Goal: Task Accomplishment & Management: Use online tool/utility

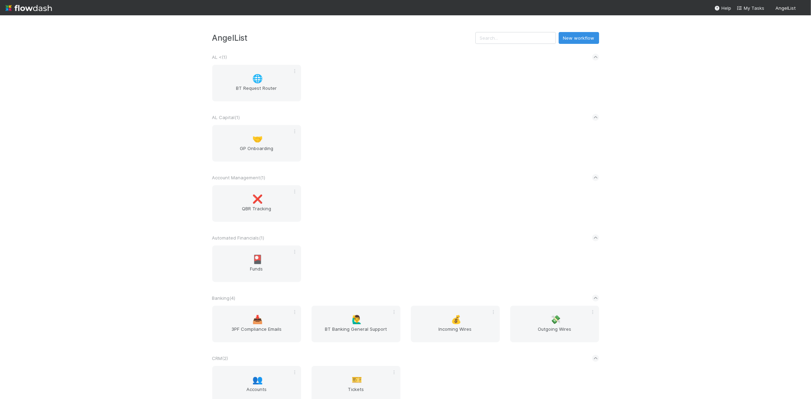
scroll to position [241, 0]
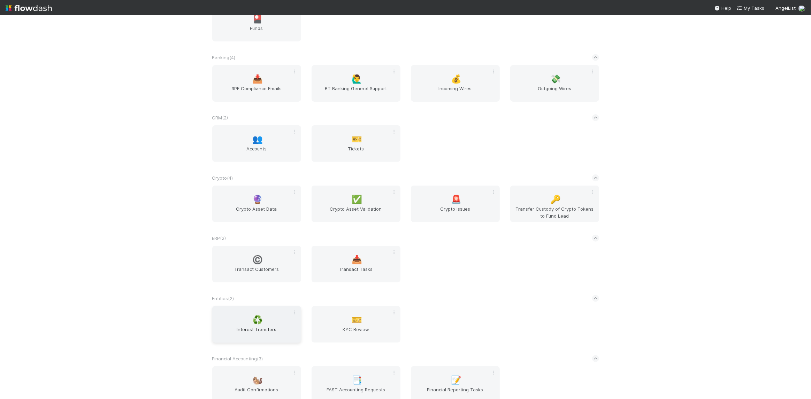
click at [273, 318] on div "♻️ Interest Transfers" at bounding box center [256, 324] width 89 height 37
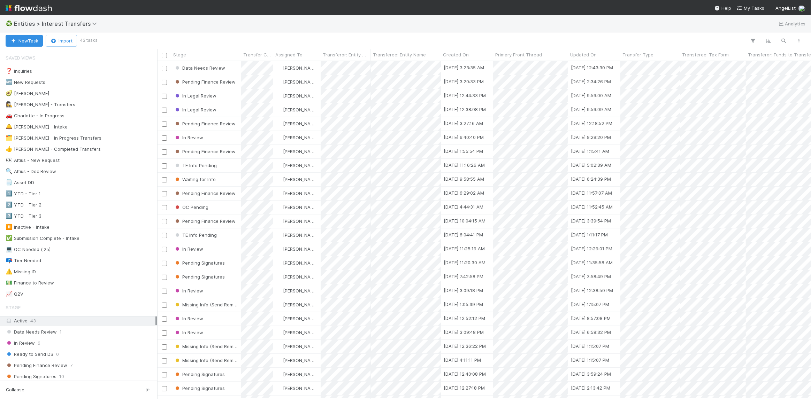
scroll to position [333, 649]
click at [781, 41] on icon "button" at bounding box center [783, 41] width 7 height 6
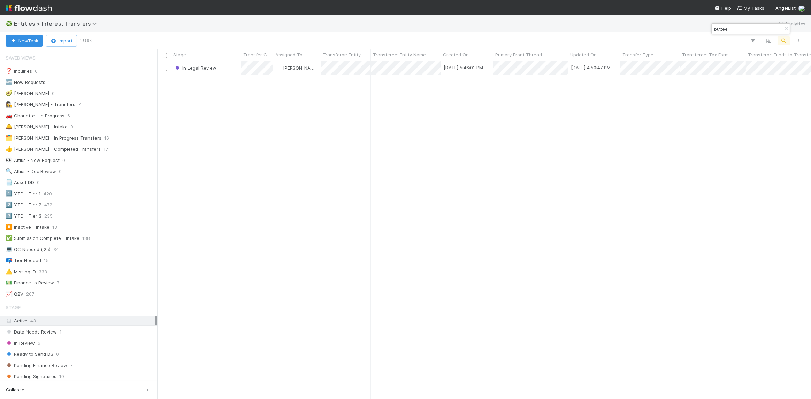
type input "buttee"
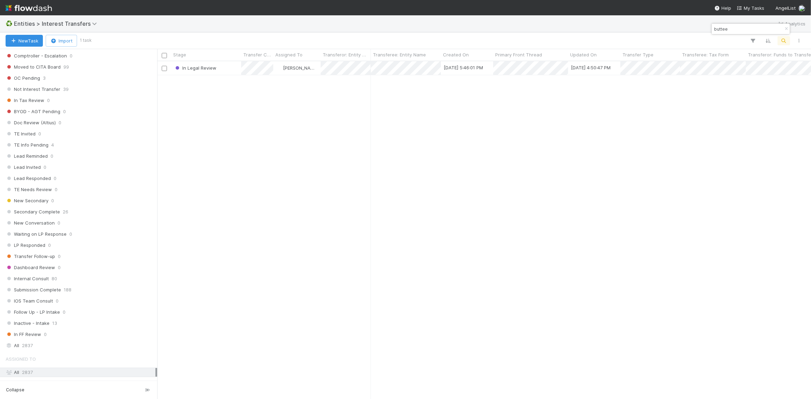
scroll to position [693, 0]
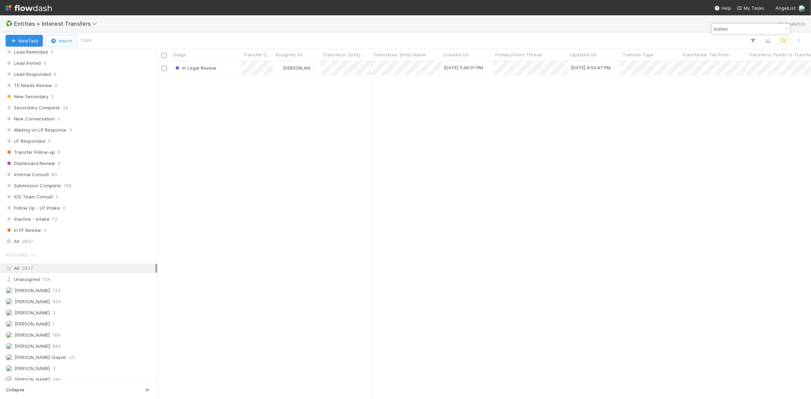
click at [63, 241] on div "Saved Views ❓ Inquiries 0 🆕 New Requests 1 🥑 Giang 0 🕵️‍♀️ Linda - Transfers 7 …" at bounding box center [78, 215] width 157 height 332
click at [62, 237] on div "All 2837" at bounding box center [81, 241] width 150 height 9
click at [727, 30] on input "buttee" at bounding box center [747, 29] width 70 height 8
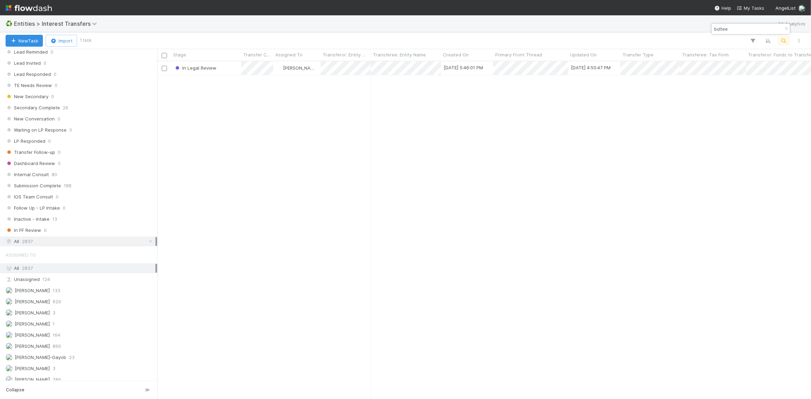
click at [727, 30] on input "buttee" at bounding box center [747, 29] width 70 height 8
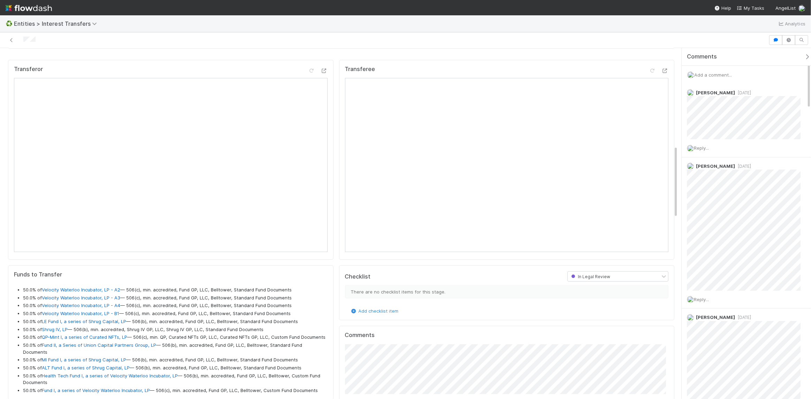
scroll to position [480, 0]
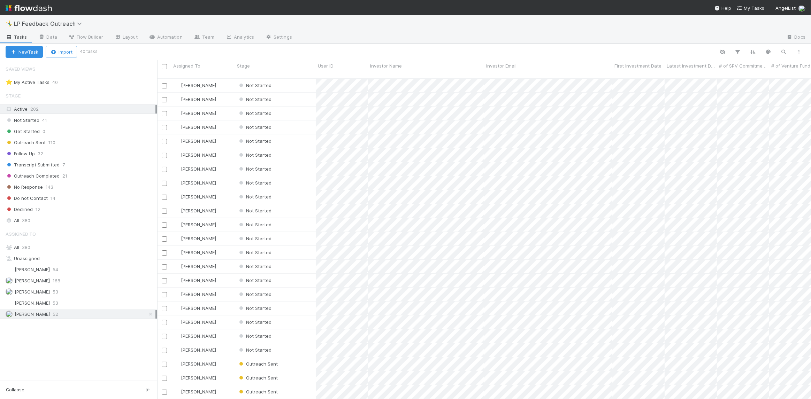
scroll to position [322, 649]
click at [80, 313] on div "[PERSON_NAME] 52" at bounding box center [81, 314] width 150 height 9
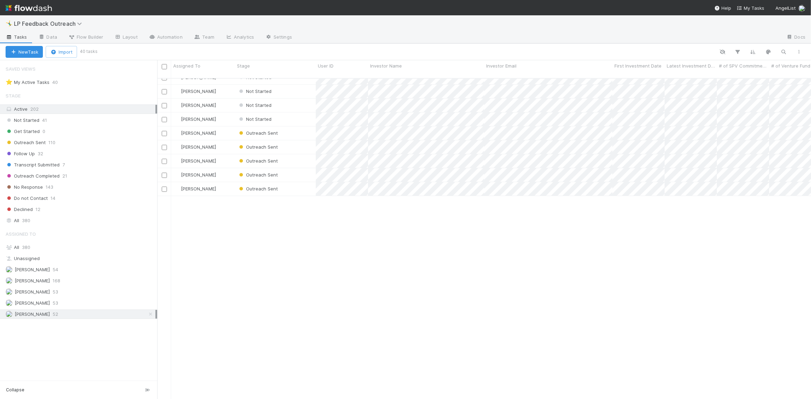
scroll to position [0, 0]
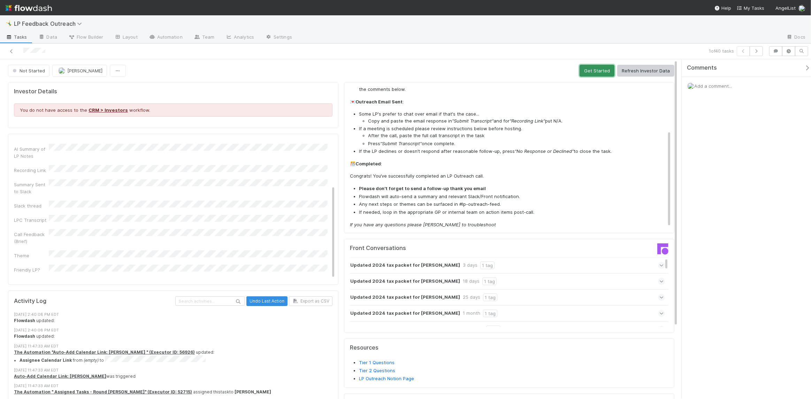
click at [586, 72] on button "Get Started" at bounding box center [596, 71] width 35 height 12
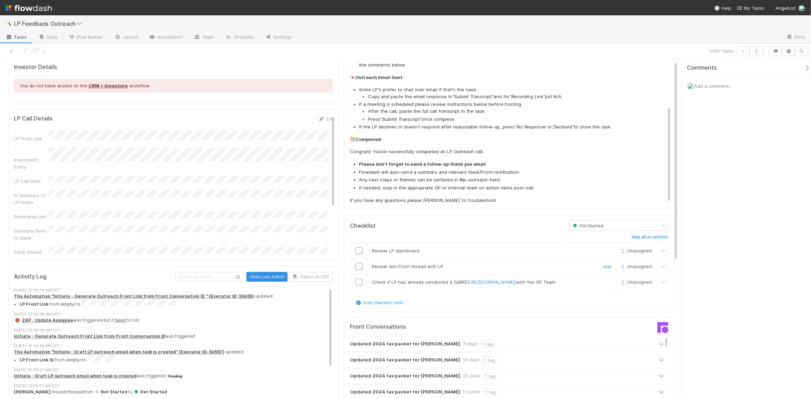
scroll to position [27, 0]
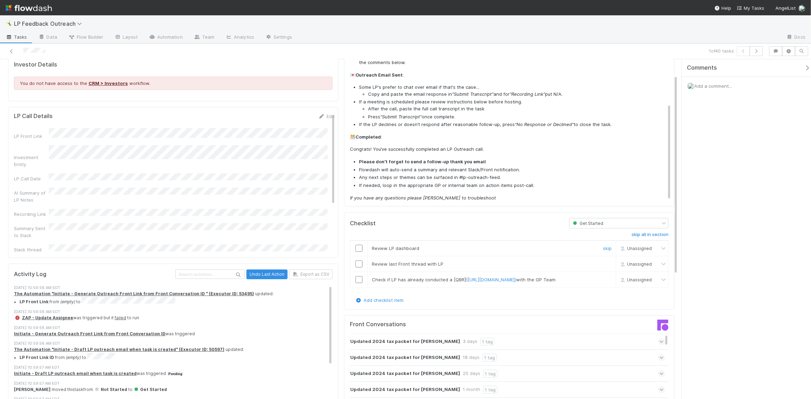
click at [357, 245] on input "checkbox" at bounding box center [358, 248] width 7 height 7
click at [357, 264] on input "checkbox" at bounding box center [358, 264] width 7 height 7
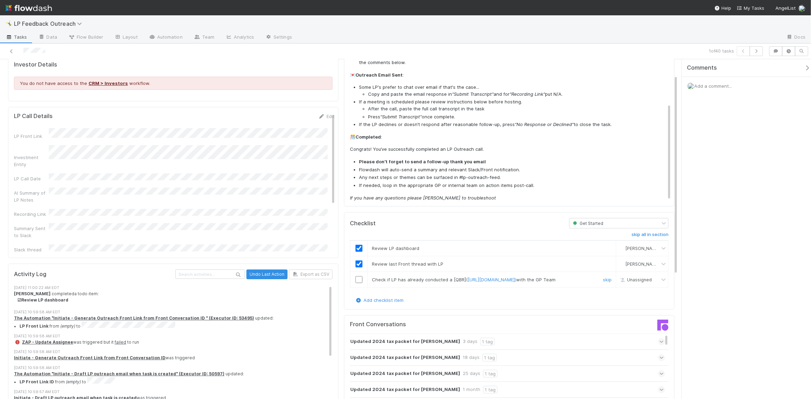
click at [357, 283] on input "checkbox" at bounding box center [358, 279] width 7 height 7
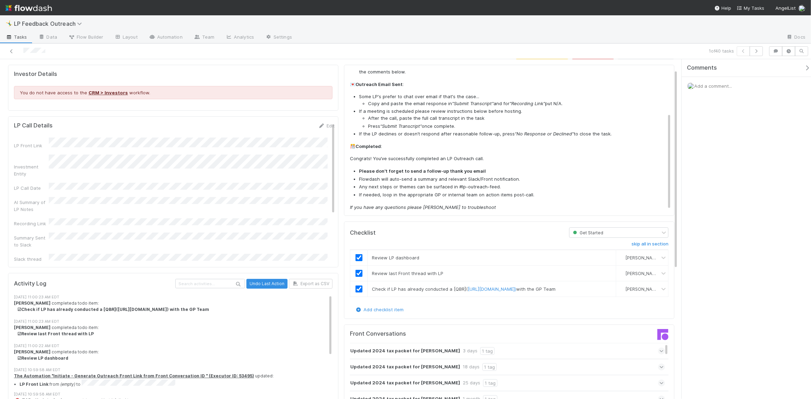
scroll to position [0, 0]
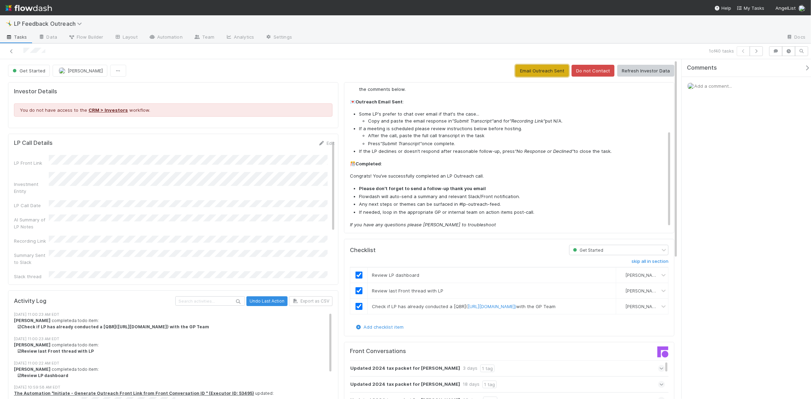
click at [544, 72] on button "Email Outreach Sent" at bounding box center [541, 71] width 53 height 12
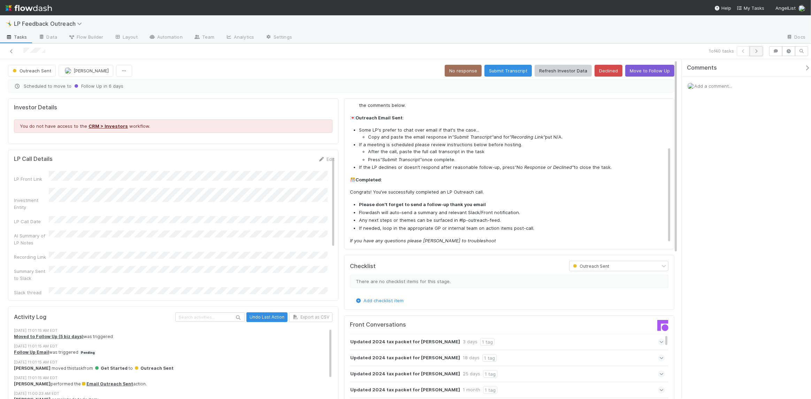
click at [758, 52] on icon "button" at bounding box center [756, 51] width 7 height 4
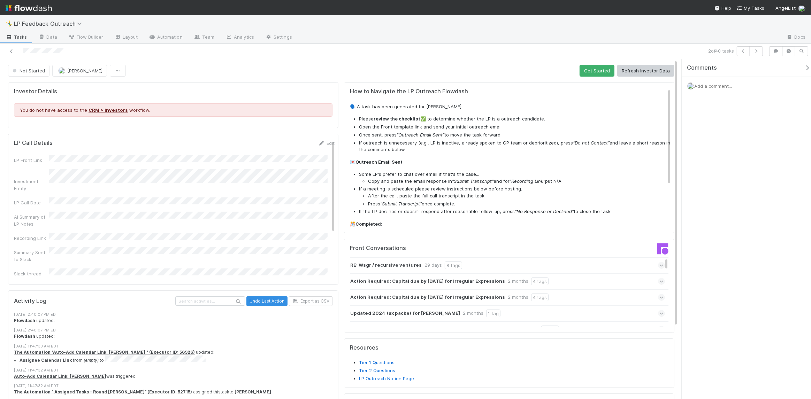
click at [659, 266] on icon at bounding box center [661, 265] width 5 height 7
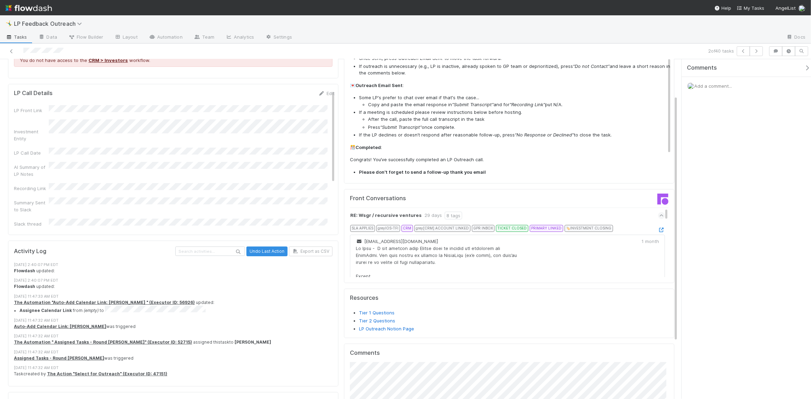
click at [658, 215] on span at bounding box center [661, 215] width 7 height 7
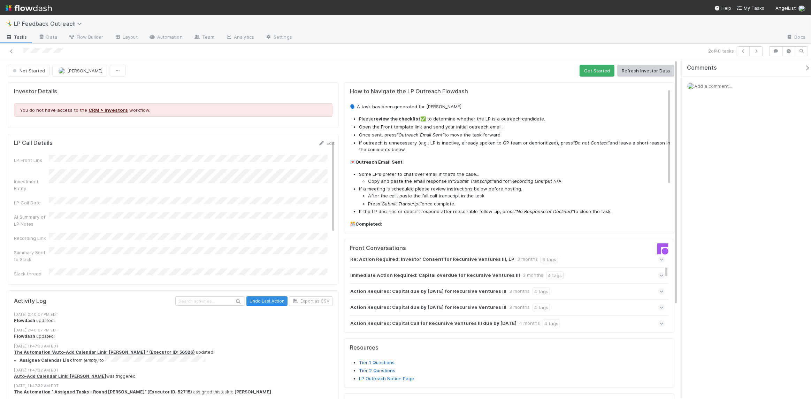
click at [521, 63] on div "Not Started Nick Stuart Get Started Refresh Investor Data Investor Details You …" at bounding box center [341, 294] width 682 height 470
click at [594, 73] on button "Get Started" at bounding box center [596, 71] width 35 height 12
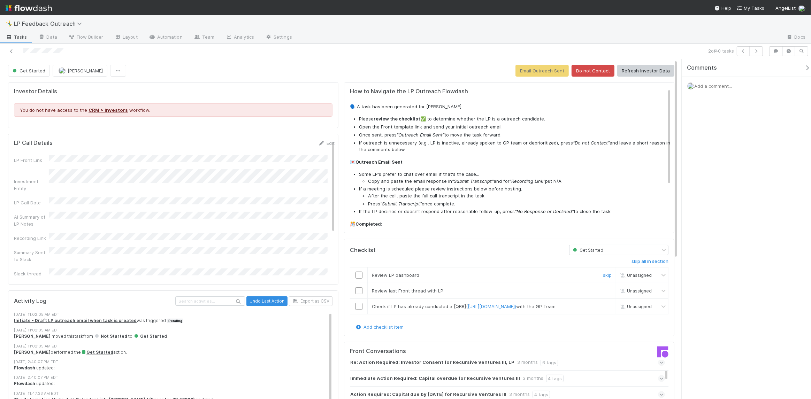
click at [358, 274] on input "checkbox" at bounding box center [358, 275] width 7 height 7
click at [357, 291] on input "checkbox" at bounding box center [358, 290] width 7 height 7
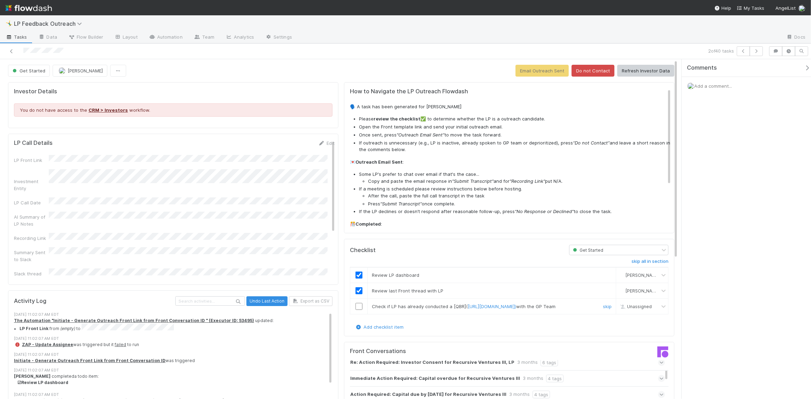
click at [356, 310] on input "checkbox" at bounding box center [358, 306] width 7 height 7
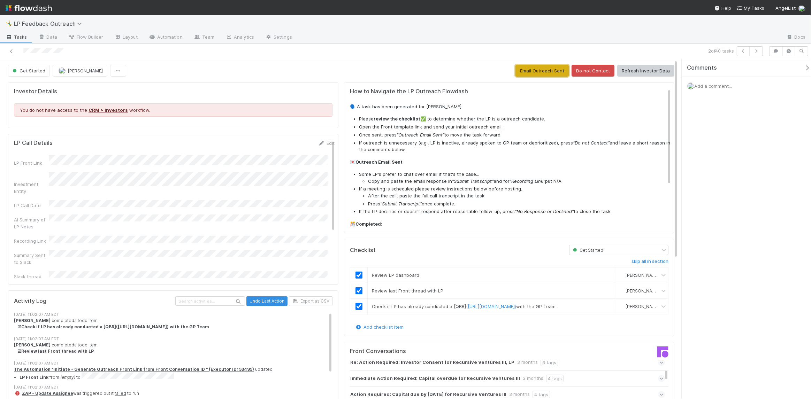
click at [532, 76] on button "Email Outreach Sent" at bounding box center [541, 71] width 53 height 12
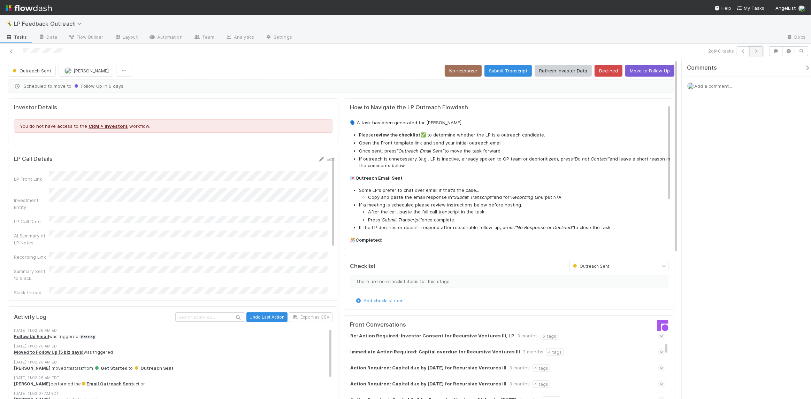
click at [759, 52] on icon "button" at bounding box center [756, 51] width 7 height 4
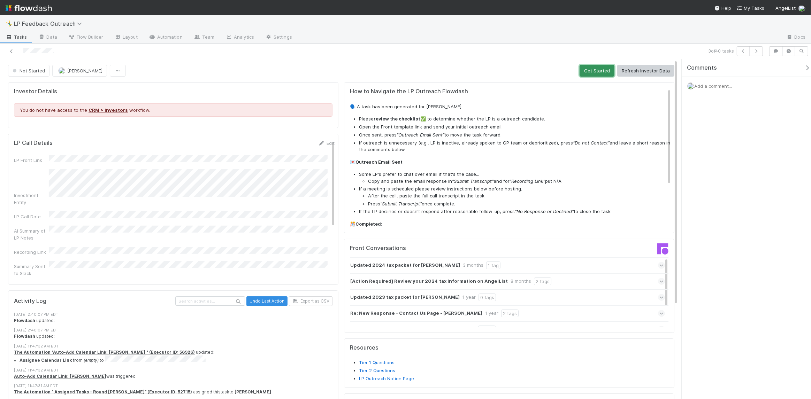
click at [588, 75] on button "Get Started" at bounding box center [596, 71] width 35 height 12
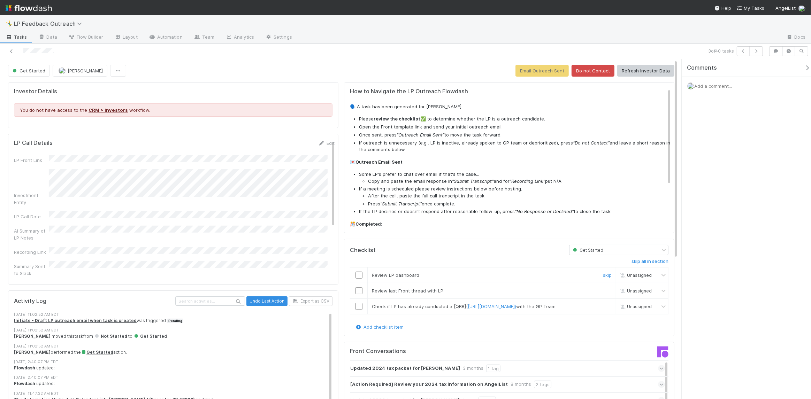
click at [357, 277] on input "checkbox" at bounding box center [358, 275] width 7 height 7
click at [356, 290] on input "checkbox" at bounding box center [358, 290] width 7 height 7
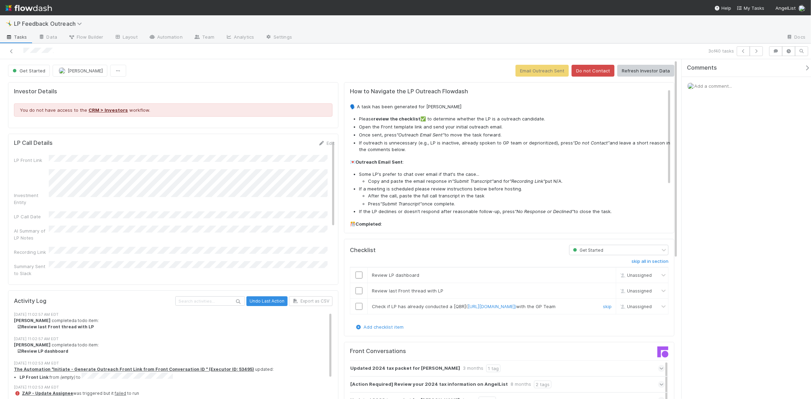
click at [357, 309] on input "checkbox" at bounding box center [358, 306] width 7 height 7
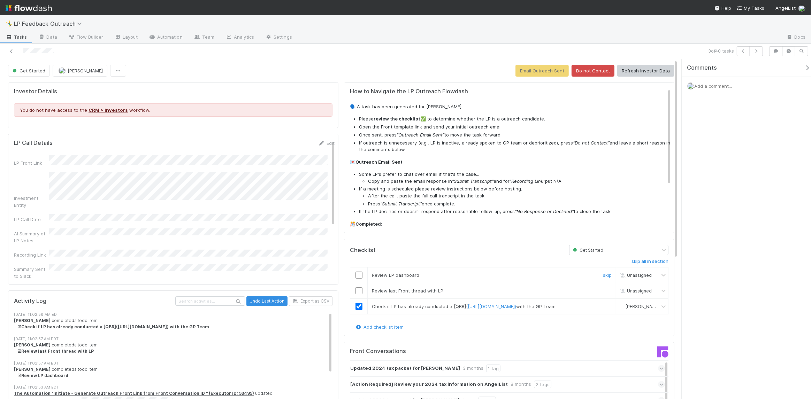
click at [355, 276] on input "checkbox" at bounding box center [358, 275] width 7 height 7
click at [355, 290] on input "checkbox" at bounding box center [358, 290] width 7 height 7
click at [532, 71] on button "Email Outreach Sent" at bounding box center [541, 71] width 53 height 12
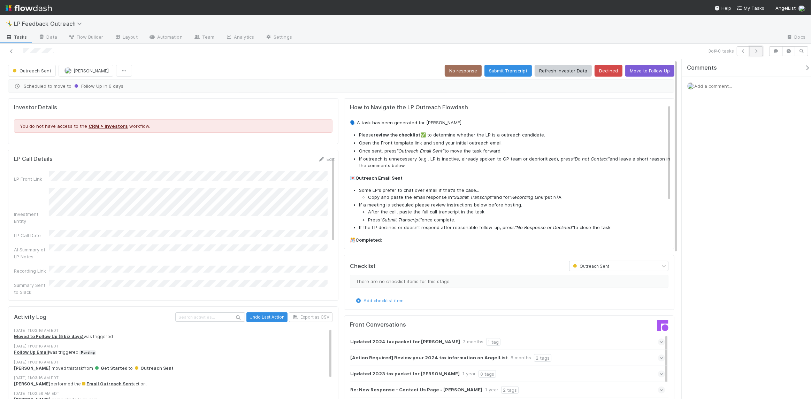
click at [758, 50] on icon "button" at bounding box center [756, 51] width 7 height 4
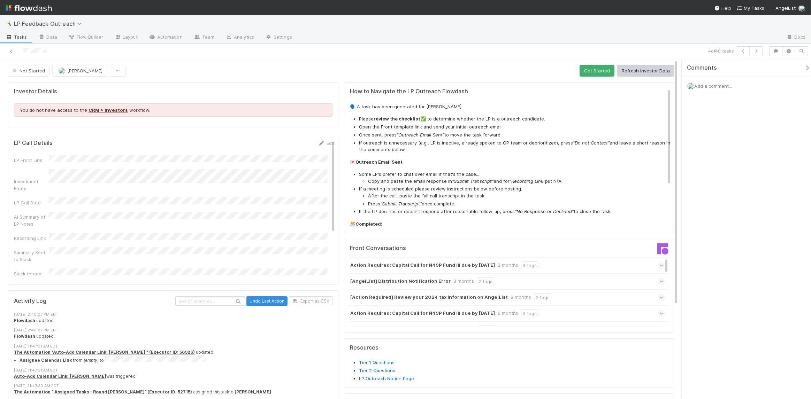
click at [647, 282] on div "[AngelList] Distribution Notification Error 8 months 2 tags" at bounding box center [507, 281] width 315 height 16
click at [752, 54] on button "button" at bounding box center [755, 51] width 13 height 10
click at [761, 51] on button "button" at bounding box center [755, 51] width 13 height 10
click at [549, 92] on h5 "How to Navigate the LP Outreach Flowdash" at bounding box center [510, 91] width 321 height 7
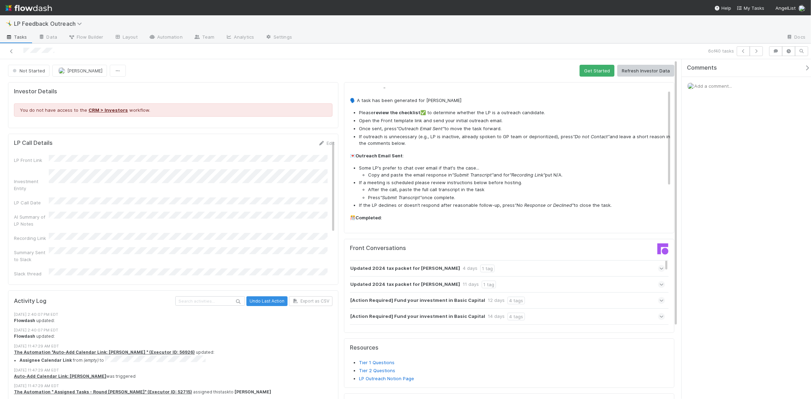
scroll to position [11, 0]
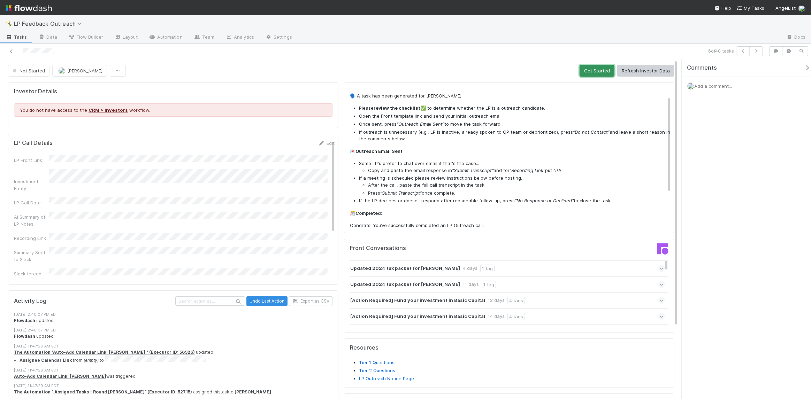
click at [589, 73] on button "Get Started" at bounding box center [596, 71] width 35 height 12
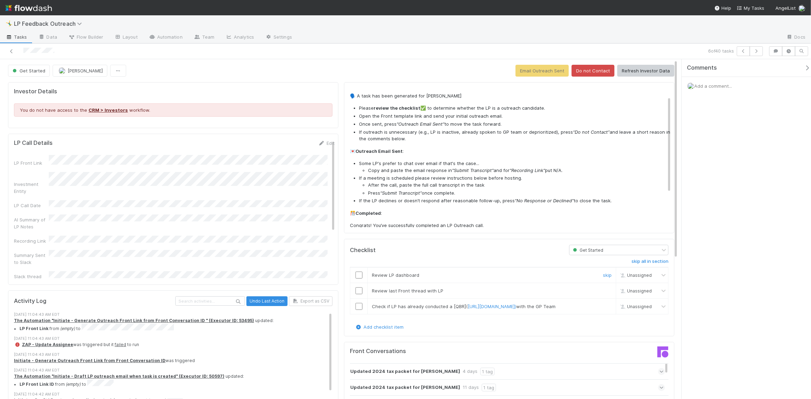
click at [355, 276] on input "checkbox" at bounding box center [358, 275] width 7 height 7
checkbox input "true"
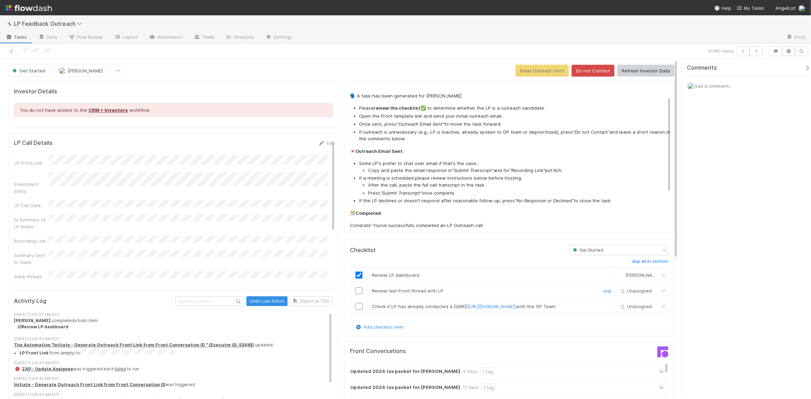
click at [356, 292] on input "checkbox" at bounding box center [358, 290] width 7 height 7
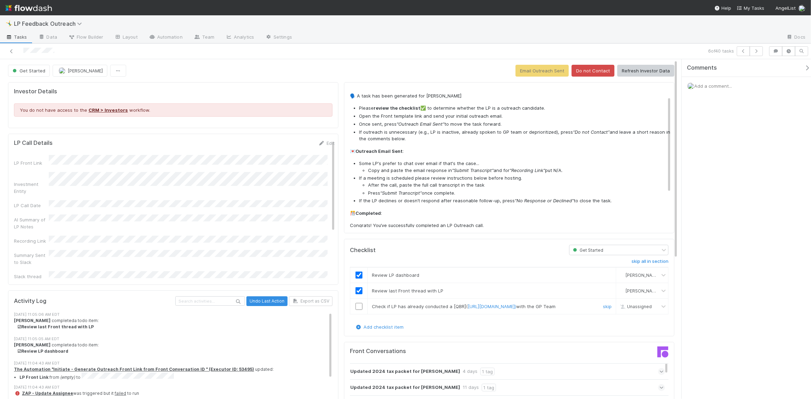
click at [356, 308] on input "checkbox" at bounding box center [358, 306] width 7 height 7
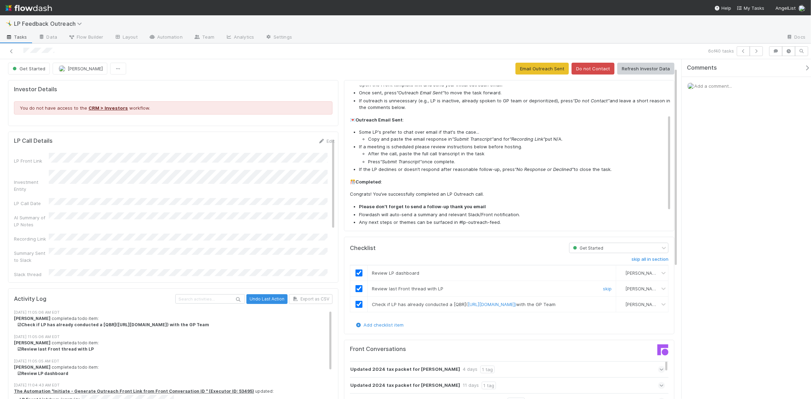
scroll to position [0, 0]
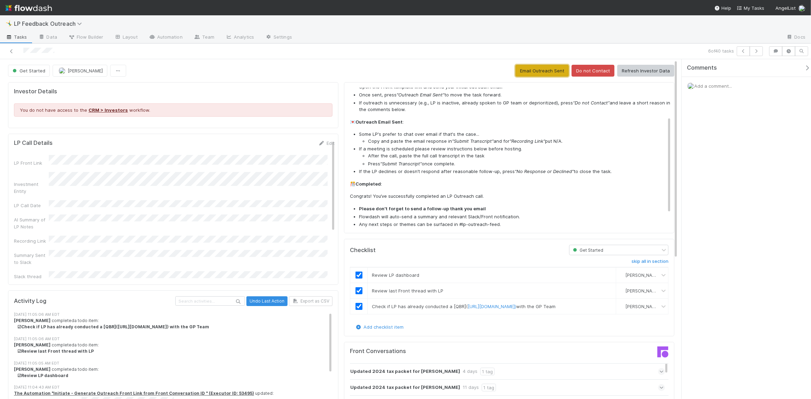
click at [529, 74] on button "Email Outreach Sent" at bounding box center [541, 71] width 53 height 12
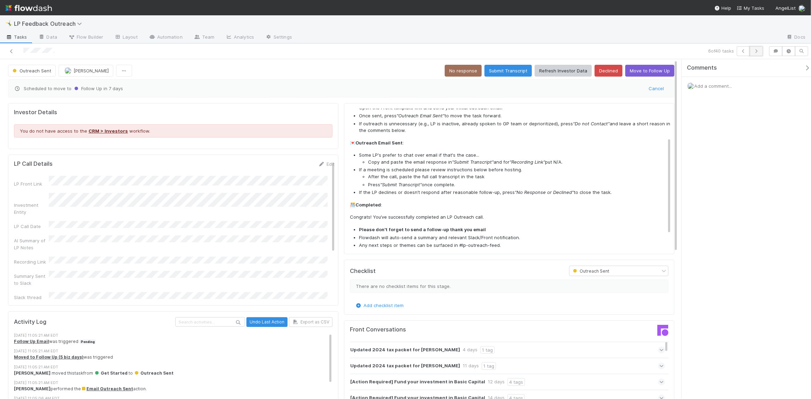
click at [761, 52] on button "button" at bounding box center [755, 51] width 13 height 10
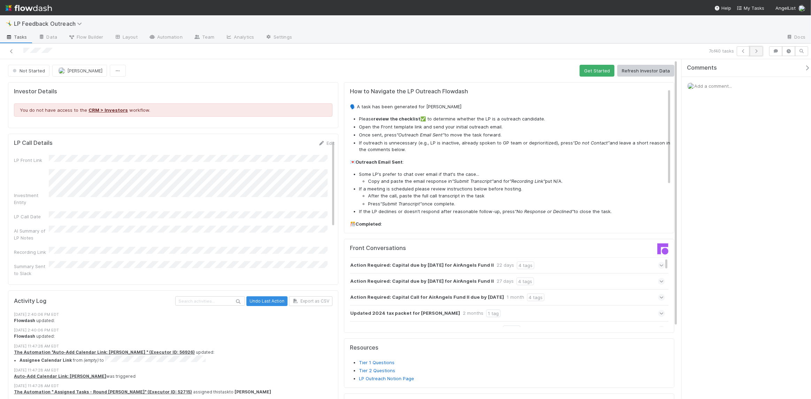
click at [761, 50] on button "button" at bounding box center [755, 51] width 13 height 10
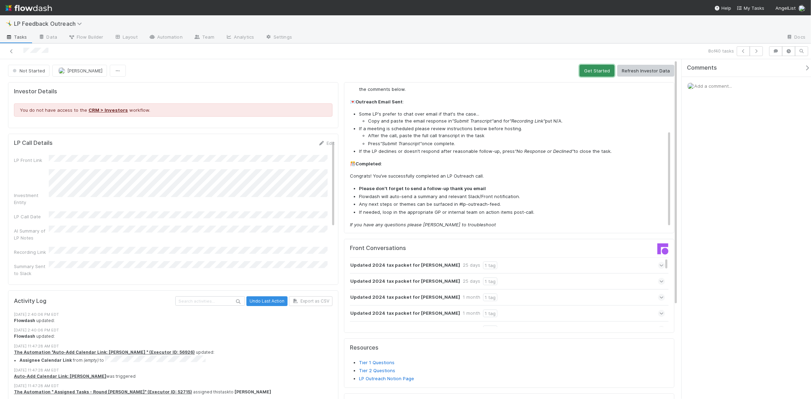
click at [581, 74] on button "Get Started" at bounding box center [596, 71] width 35 height 12
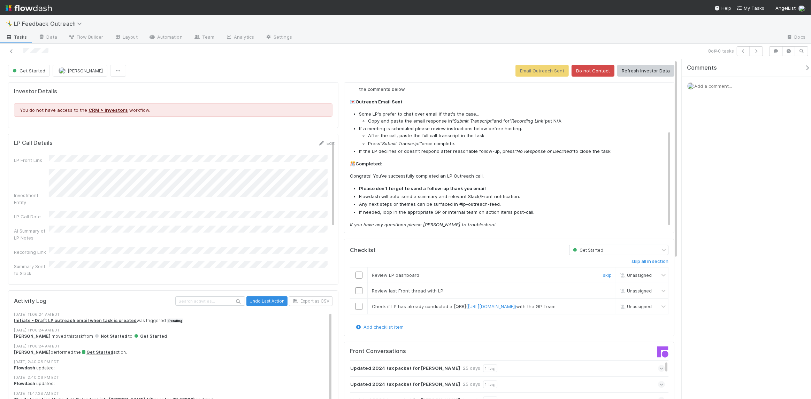
click at [359, 277] on input "checkbox" at bounding box center [358, 275] width 7 height 7
click at [355, 293] on input "checkbox" at bounding box center [358, 290] width 7 height 7
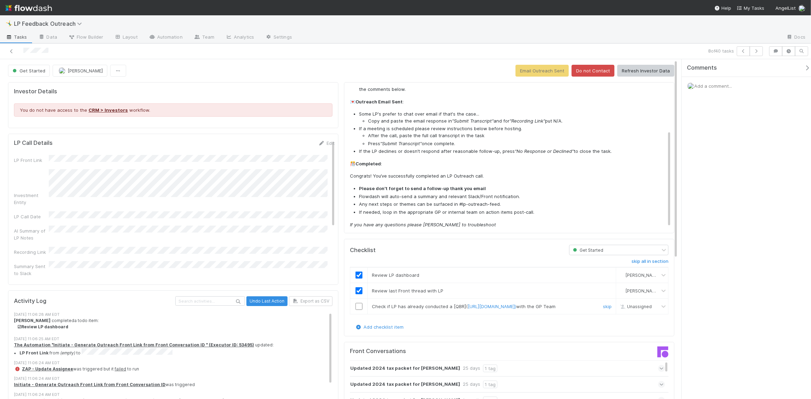
click at [356, 307] on input "checkbox" at bounding box center [358, 306] width 7 height 7
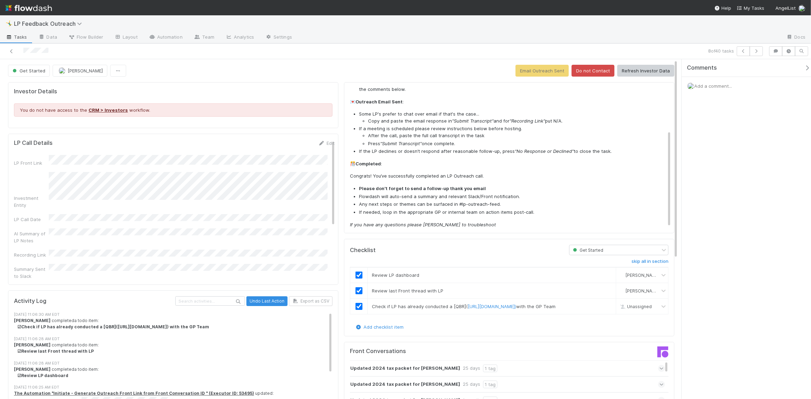
checkbox input "true"
click at [534, 74] on button "Email Outreach Sent" at bounding box center [541, 71] width 53 height 12
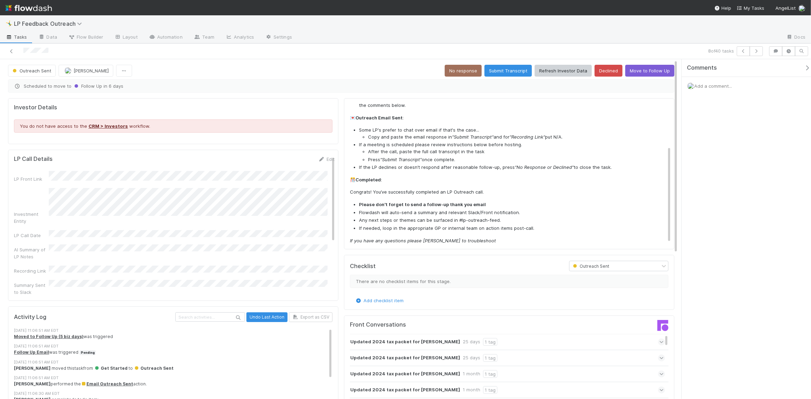
scroll to position [59, 0]
click at [753, 52] on icon "button" at bounding box center [756, 51] width 7 height 4
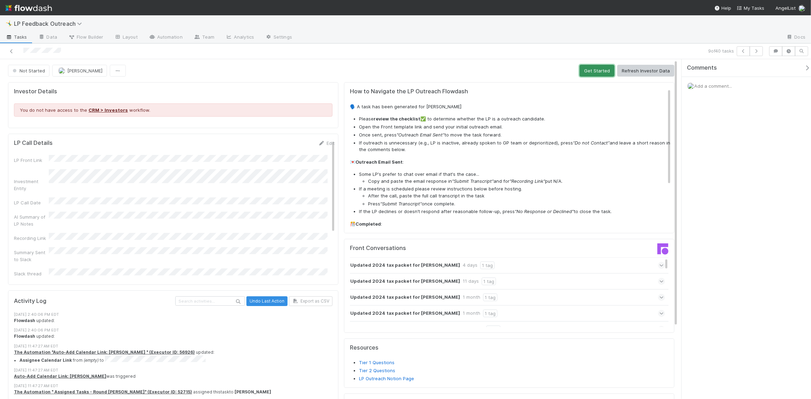
click at [589, 74] on button "Get Started" at bounding box center [596, 71] width 35 height 12
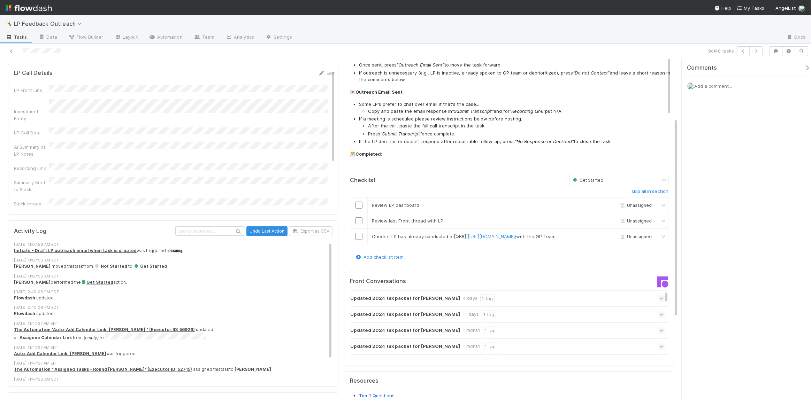
scroll to position [102, 0]
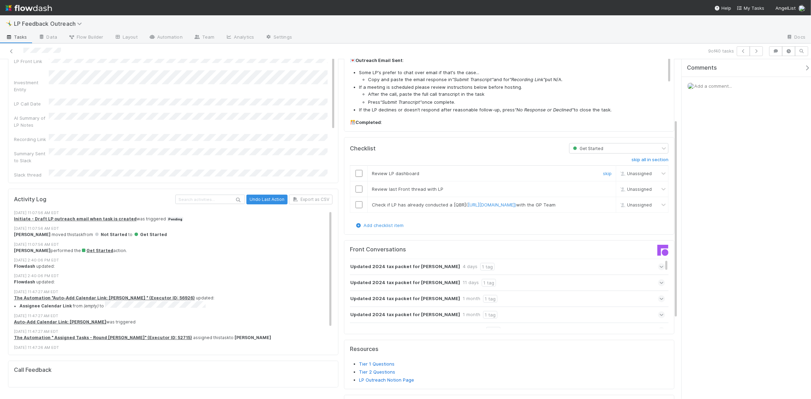
click at [354, 169] on td at bounding box center [358, 174] width 17 height 16
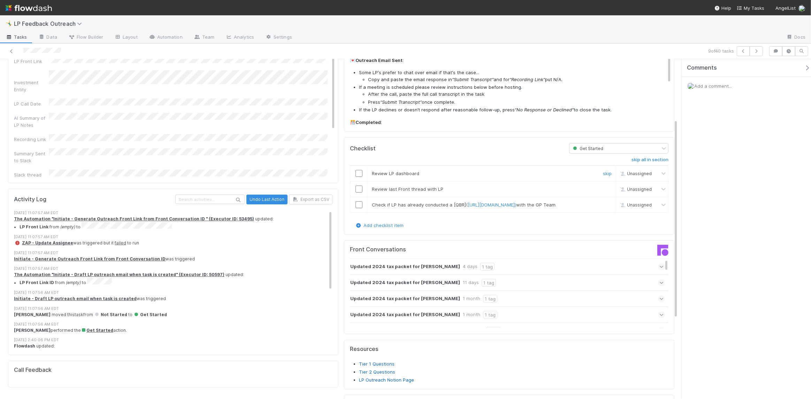
click at [355, 174] on input "checkbox" at bounding box center [358, 173] width 7 height 7
click at [357, 188] on input "checkbox" at bounding box center [358, 189] width 7 height 7
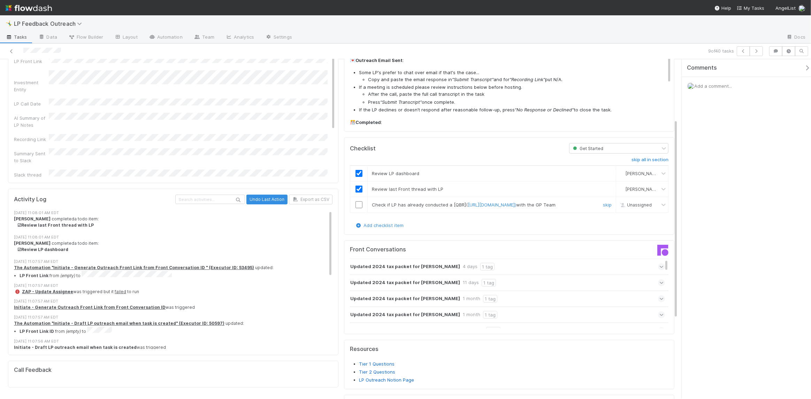
click at [355, 207] on input "checkbox" at bounding box center [358, 204] width 7 height 7
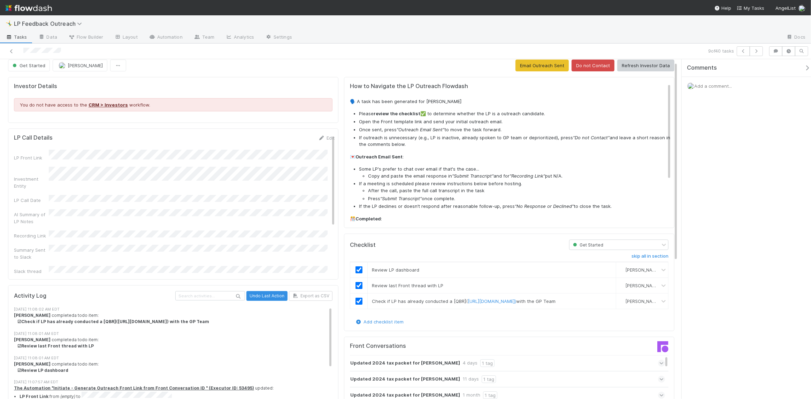
scroll to position [0, 0]
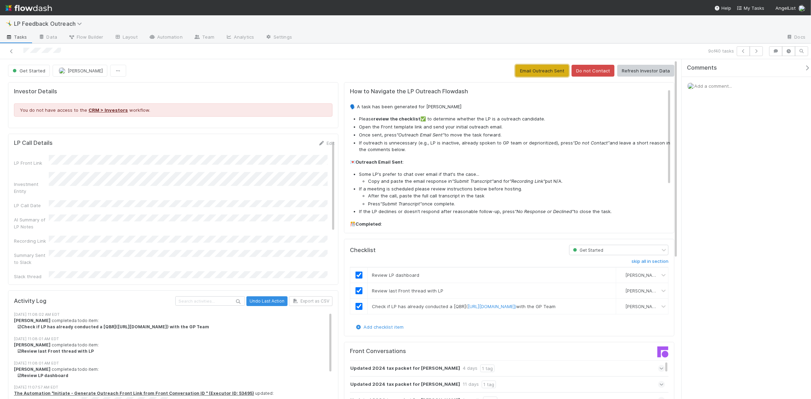
click at [536, 71] on button "Email Outreach Sent" at bounding box center [541, 71] width 53 height 12
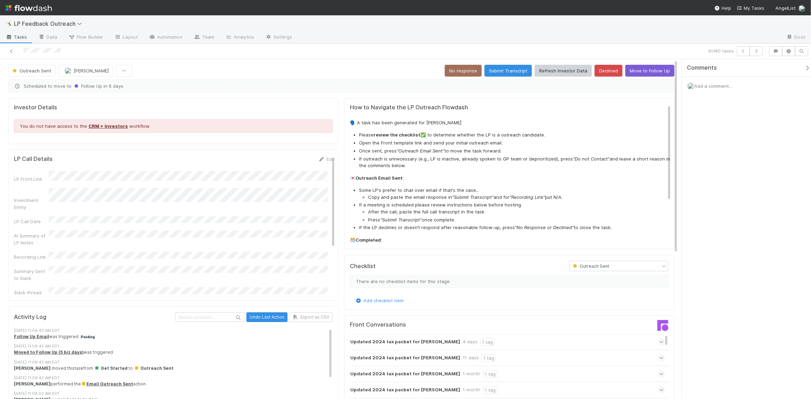
click at [362, 64] on div "Outreach Sent Nick Stuart No response Submit Transcript Refresh Investor Data D…" at bounding box center [341, 332] width 682 height 547
click at [759, 47] on button "button" at bounding box center [755, 51] width 13 height 10
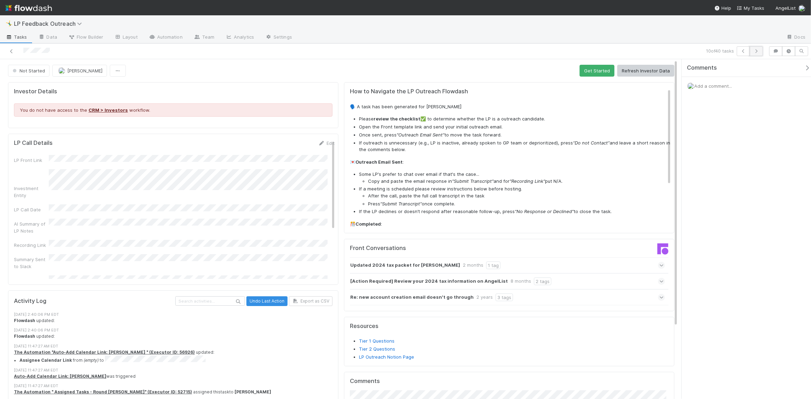
click at [755, 52] on icon "button" at bounding box center [756, 51] width 7 height 4
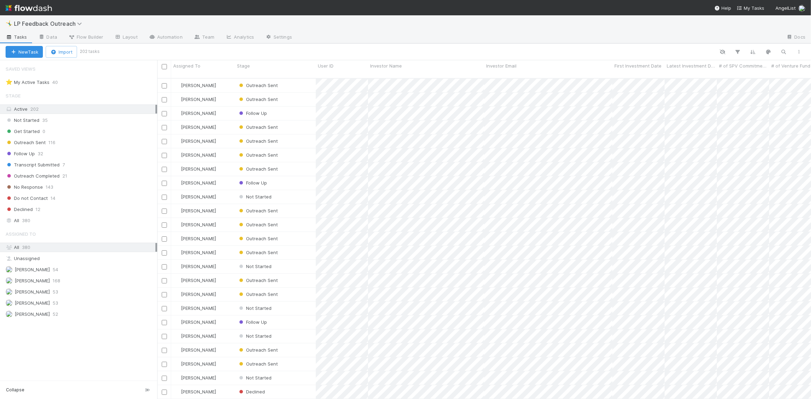
scroll to position [5, 5]
click at [83, 310] on div "Nick Stuart 52" at bounding box center [81, 314] width 150 height 9
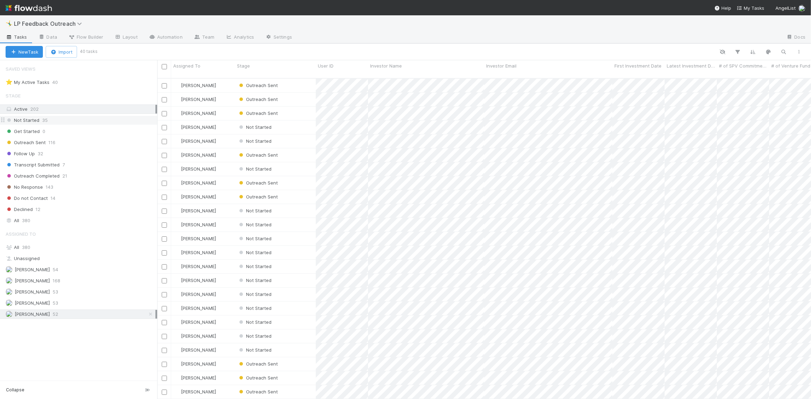
scroll to position [322, 649]
click at [69, 122] on div "Not Started 35" at bounding box center [82, 120] width 152 height 9
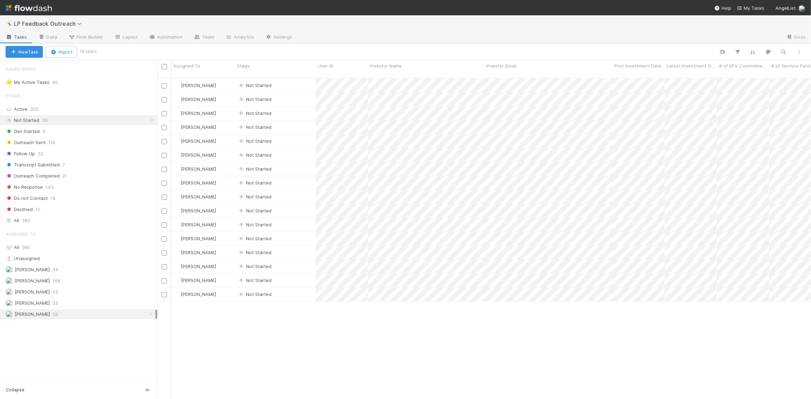
scroll to position [0, 375]
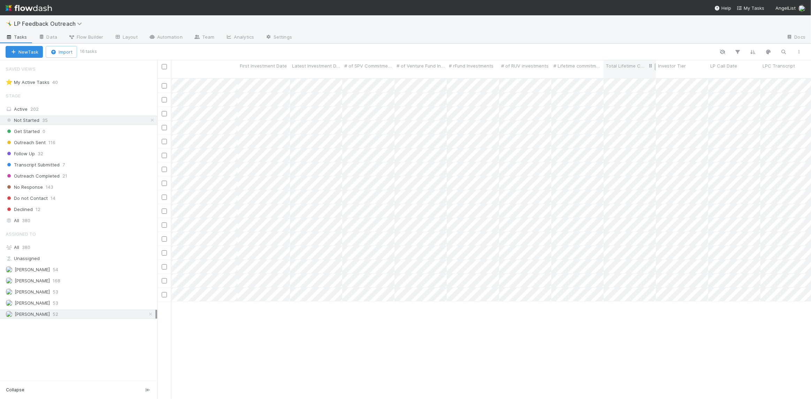
click at [639, 68] on span "Total Lifetime Commitments" at bounding box center [626, 65] width 41 height 7
click at [640, 76] on div "Sort Lower → Higher" at bounding box center [645, 79] width 79 height 10
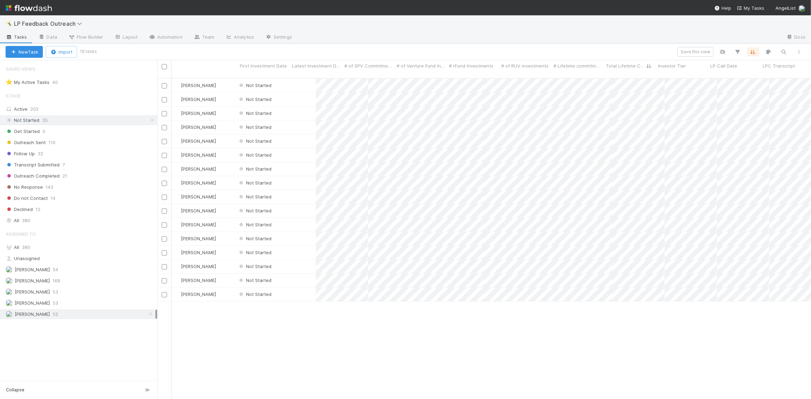
scroll to position [322, 649]
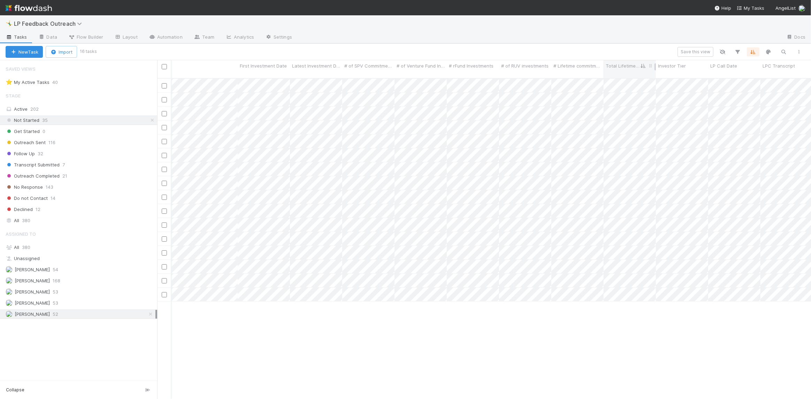
click at [637, 64] on span "Total Lifetime Commitments" at bounding box center [623, 65] width 35 height 7
click at [643, 85] on div "Sort Higher → Lower" at bounding box center [645, 89] width 79 height 10
click at [674, 68] on span "# Lifetime commitments" at bounding box center [662, 65] width 41 height 7
click at [675, 79] on div "Sort A → Z" at bounding box center [682, 79] width 79 height 10
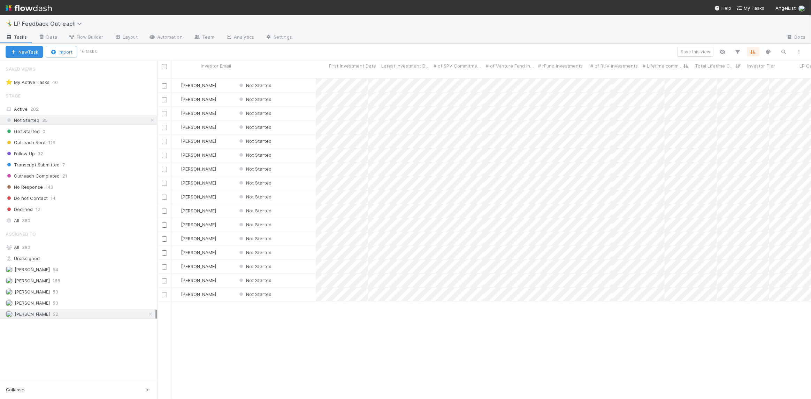
scroll to position [322, 649]
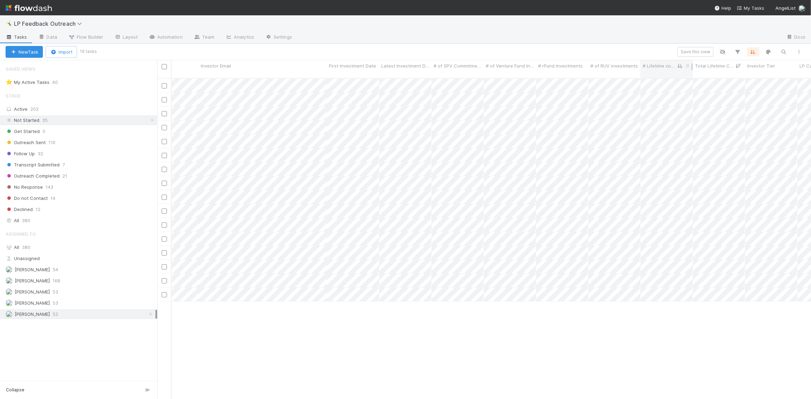
click at [673, 68] on span "# Lifetime commitments" at bounding box center [659, 65] width 35 height 7
click at [673, 85] on div "Sort Z → A" at bounding box center [682, 89] width 79 height 10
click at [668, 68] on span "# Lifetime commitments" at bounding box center [659, 65] width 35 height 7
click at [665, 77] on div "Sort A → Z" at bounding box center [682, 79] width 79 height 10
drag, startPoint x: 692, startPoint y: 67, endPoint x: 676, endPoint y: 64, distance: 16.2
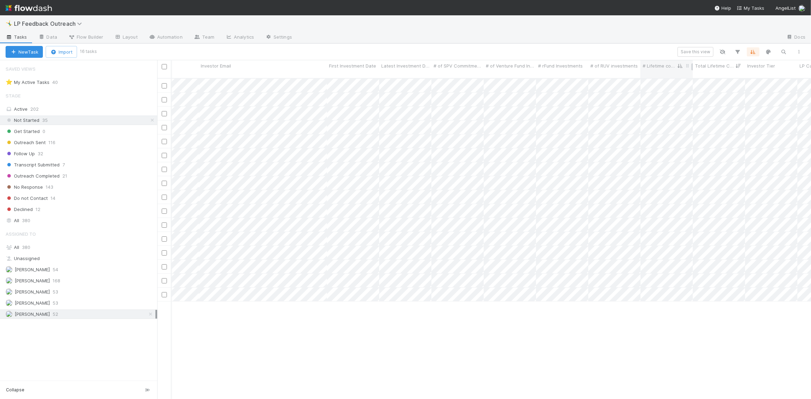
click at [728, 68] on div "Total Lifetime Commitments" at bounding box center [719, 69] width 52 height 18
drag, startPoint x: 692, startPoint y: 65, endPoint x: 707, endPoint y: 68, distance: 15.3
click at [707, 68] on div at bounding box center [706, 66] width 1 height 7
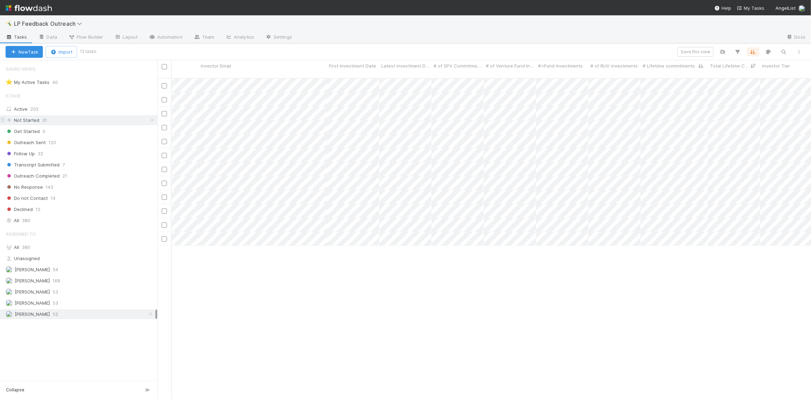
click at [57, 119] on div "Not Started 31" at bounding box center [82, 120] width 152 height 9
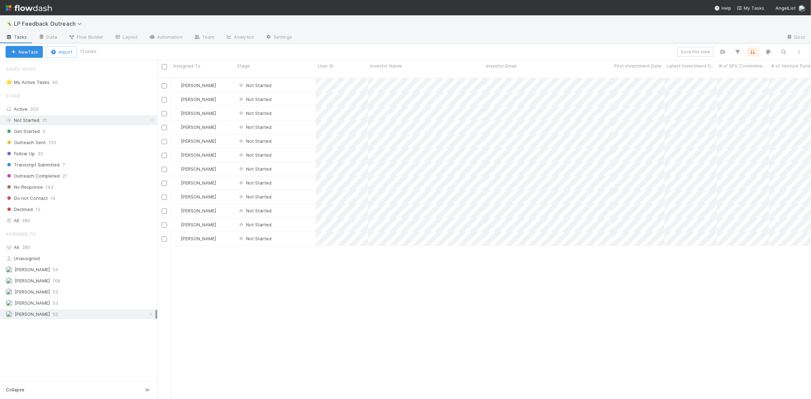
scroll to position [0, 0]
click at [252, 308] on div "Nick Stuart Not Started 8/6/25, 11:47:27 AM 8/11/25, 2:40:06 PM Nick Stuart Not…" at bounding box center [484, 242] width 654 height 326
click at [163, 68] on input "checkbox" at bounding box center [164, 66] width 5 height 5
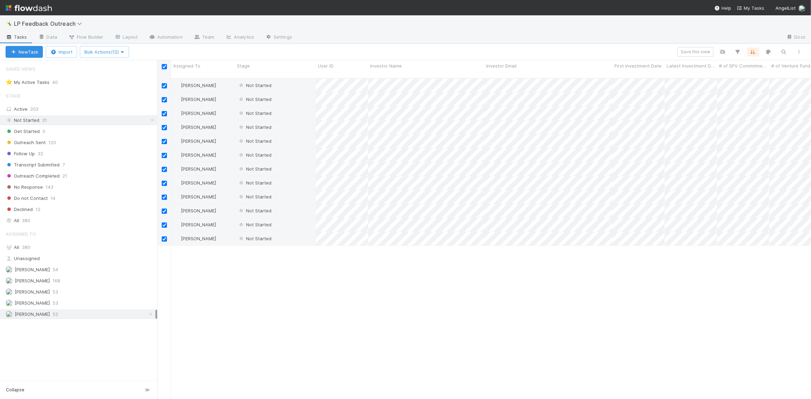
click at [163, 68] on input "checkbox" at bounding box center [164, 66] width 5 height 5
checkbox input "false"
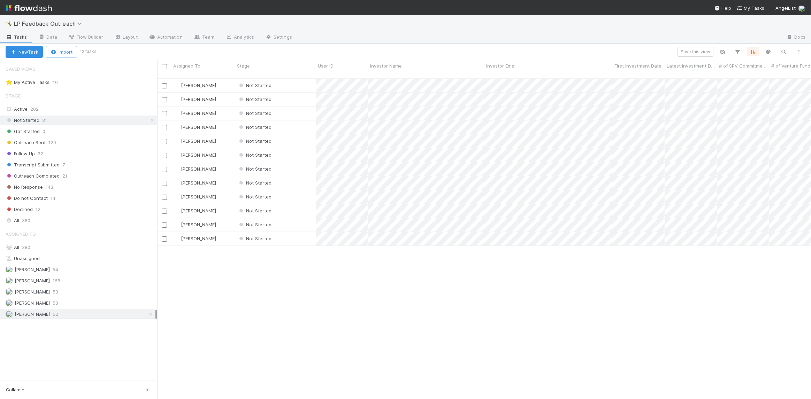
click at [71, 273] on div "Assigned To All 380 Unassigned Allen Shen 54 Haley Young 168 Maxim Kalinkin 53 …" at bounding box center [78, 273] width 157 height 92
click at [70, 269] on div "Allen Shen 54" at bounding box center [81, 269] width 150 height 9
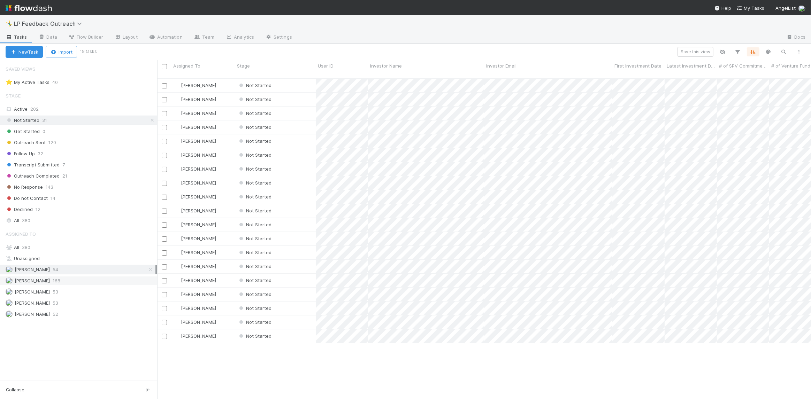
scroll to position [322, 649]
click at [71, 277] on div "Haley Young 168" at bounding box center [81, 281] width 150 height 9
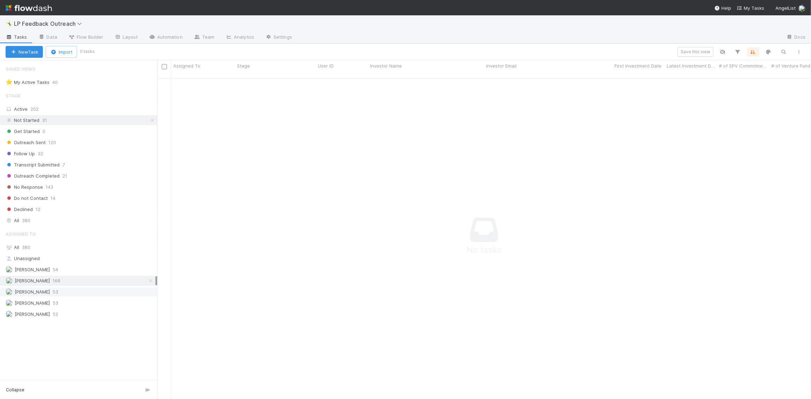
scroll to position [317, 649]
click at [72, 288] on div "Maxim Kalinkin 53" at bounding box center [81, 292] width 150 height 9
click at [77, 301] on div "Micah Sucherman 53" at bounding box center [81, 303] width 150 height 9
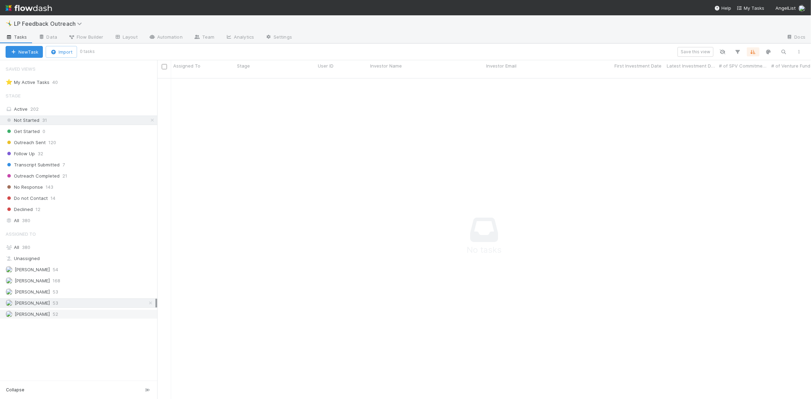
click at [78, 310] on div "Nick Stuart 52" at bounding box center [81, 314] width 150 height 9
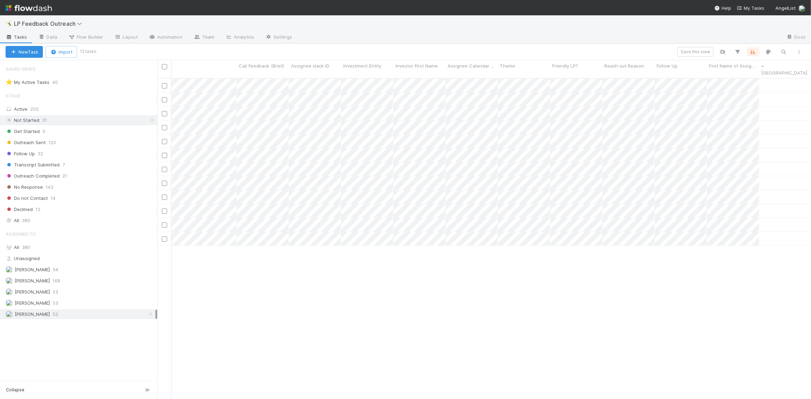
drag, startPoint x: 263, startPoint y: 396, endPoint x: 251, endPoint y: 393, distance: 12.1
click at [251, 393] on div "Nick Stuart Not Started 8/6/25, 11:47:27 AM 8/11/25, 2:40:06 PM Nick Stuart Not…" at bounding box center [484, 242] width 654 height 326
click at [253, 393] on div "Nick Stuart Not Started 8/6/25, 11:47:27 AM 8/11/25, 2:40:06 PM Nick Stuart Not…" at bounding box center [484, 242] width 654 height 326
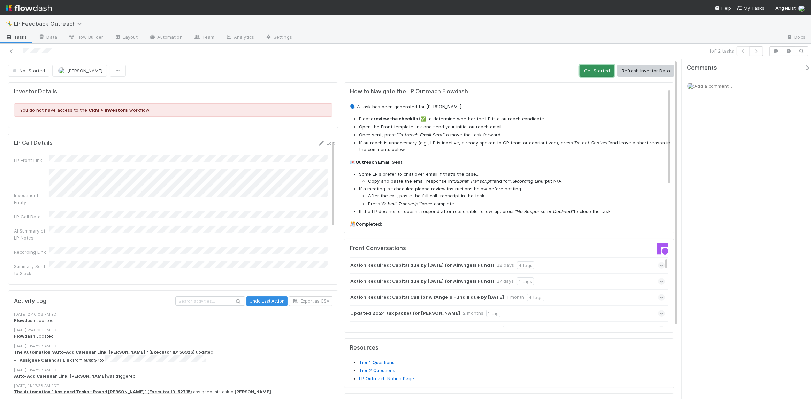
click at [582, 69] on button "Get Started" at bounding box center [596, 71] width 35 height 12
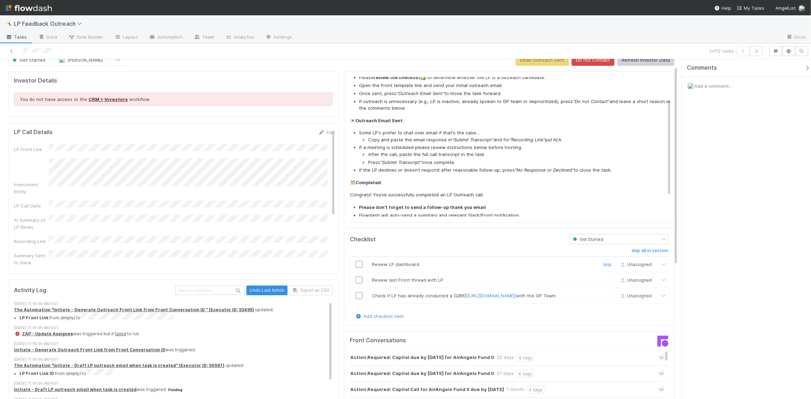
click at [355, 263] on input "checkbox" at bounding box center [358, 264] width 7 height 7
click at [357, 279] on input "checkbox" at bounding box center [358, 280] width 7 height 7
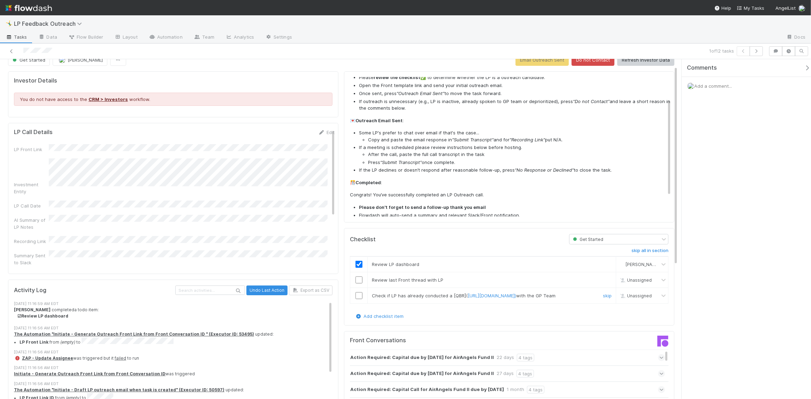
click at [359, 299] on input "checkbox" at bounding box center [358, 295] width 7 height 7
checkbox input "true"
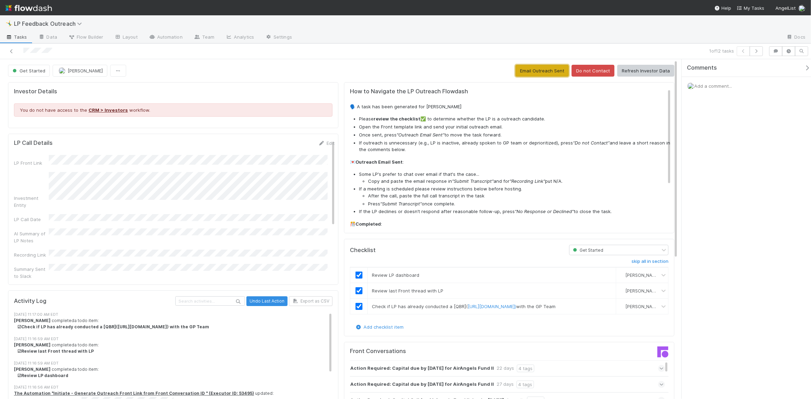
click at [525, 72] on button "Email Outreach Sent" at bounding box center [541, 71] width 53 height 12
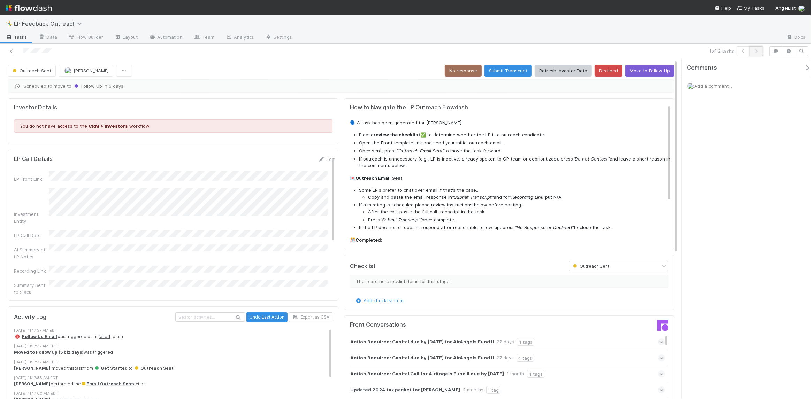
click at [761, 51] on button "button" at bounding box center [755, 51] width 13 height 10
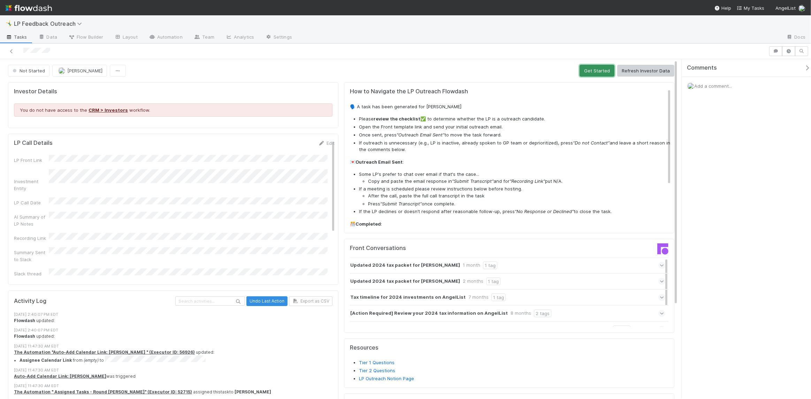
click at [593, 73] on button "Get Started" at bounding box center [596, 71] width 35 height 12
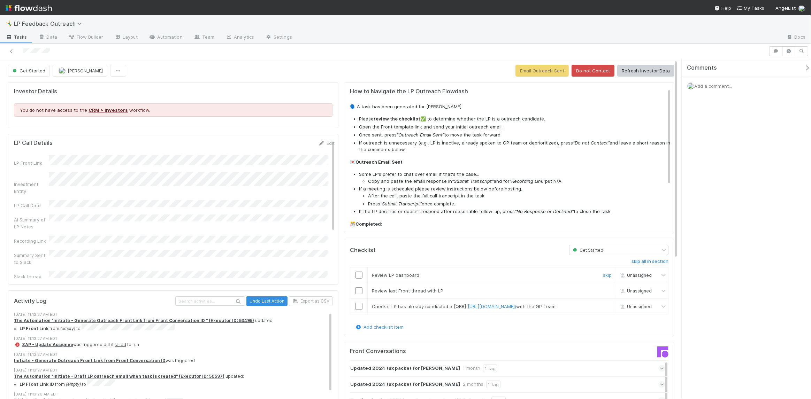
click at [357, 277] on input "checkbox" at bounding box center [358, 275] width 7 height 7
click at [357, 291] on input "checkbox" at bounding box center [358, 290] width 7 height 7
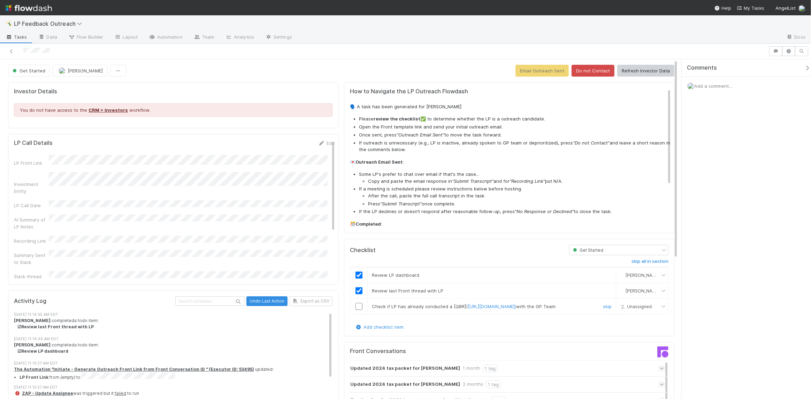
click at [356, 310] on input "checkbox" at bounding box center [358, 306] width 7 height 7
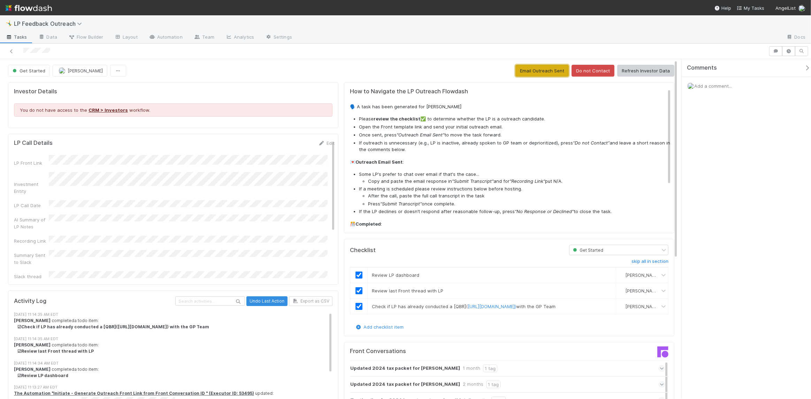
click at [539, 65] on button "Email Outreach Sent" at bounding box center [541, 71] width 53 height 12
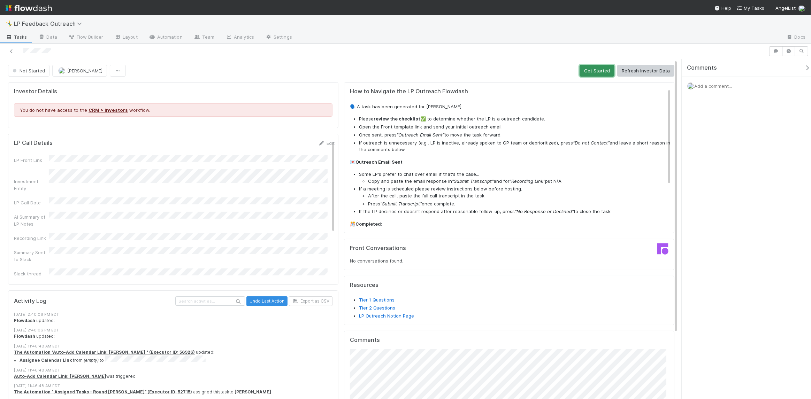
click at [598, 73] on button "Get Started" at bounding box center [596, 71] width 35 height 12
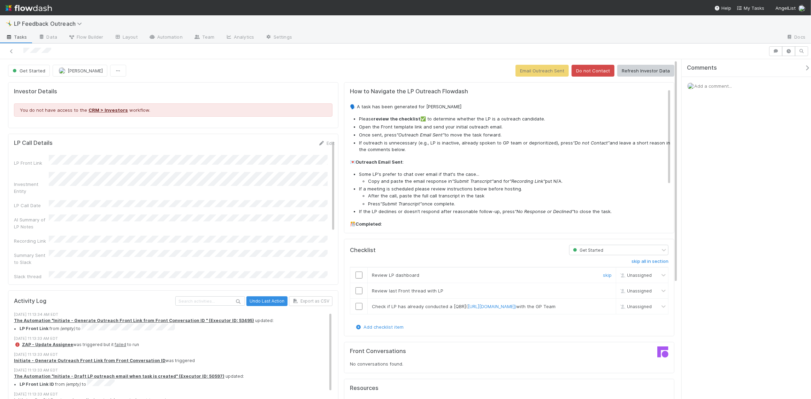
click at [355, 279] on td at bounding box center [358, 276] width 17 height 16
click at [356, 276] on input "checkbox" at bounding box center [358, 275] width 7 height 7
click at [356, 290] on input "checkbox" at bounding box center [358, 290] width 7 height 7
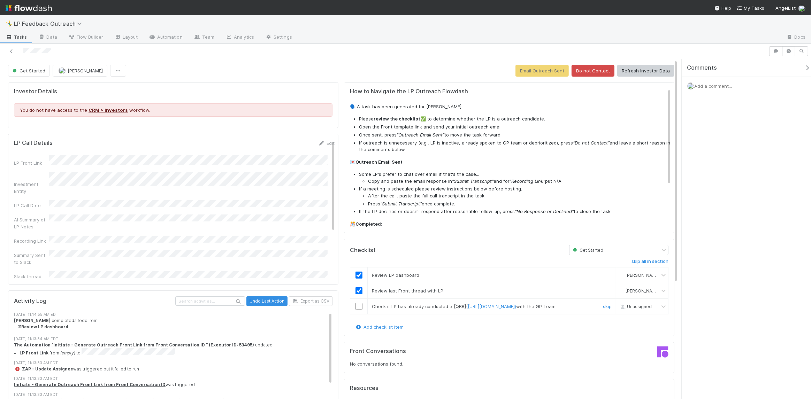
click at [357, 309] on input "checkbox" at bounding box center [358, 306] width 7 height 7
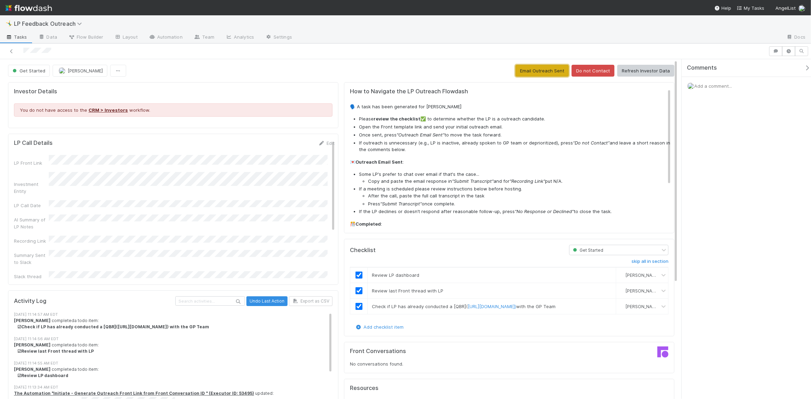
click at [534, 72] on button "Email Outreach Sent" at bounding box center [541, 71] width 53 height 12
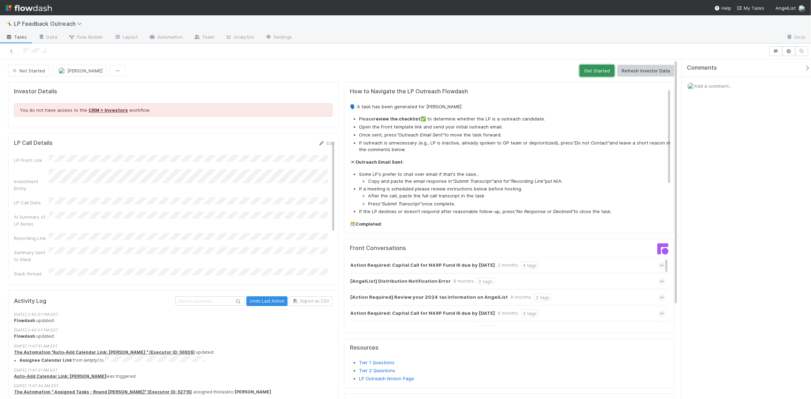
click at [592, 72] on button "Get Started" at bounding box center [596, 71] width 35 height 12
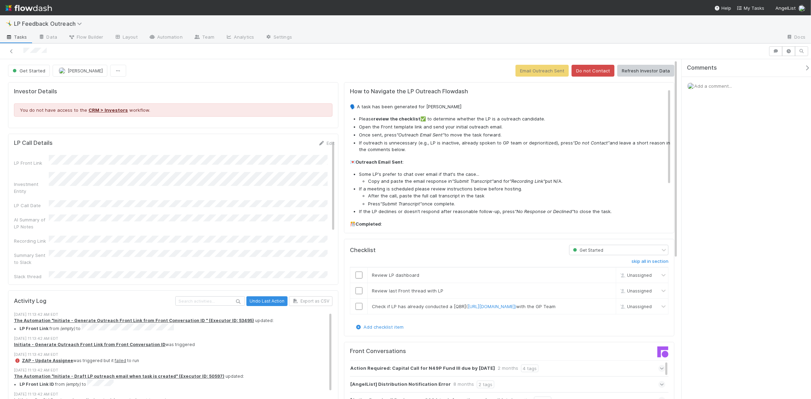
click at [489, 76] on div "Get Started [PERSON_NAME] Email Outreach Sent Do not Contact Refresh Investor D…" at bounding box center [341, 71] width 666 height 12
click at [357, 276] on input "checkbox" at bounding box center [358, 275] width 7 height 7
click at [357, 292] on input "checkbox" at bounding box center [358, 290] width 7 height 7
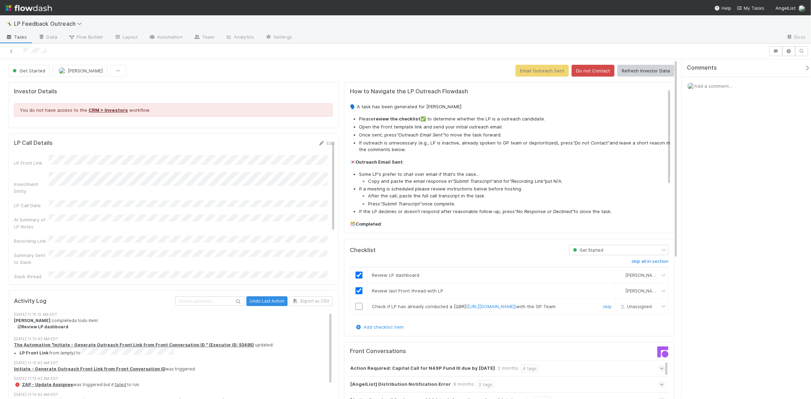
click at [357, 308] on input "checkbox" at bounding box center [358, 306] width 7 height 7
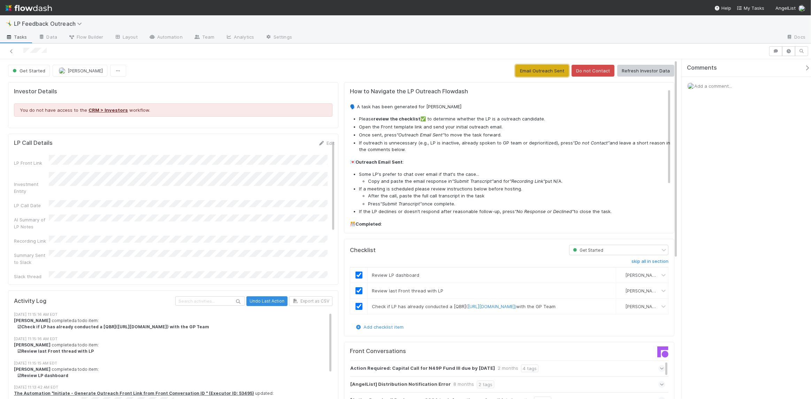
click at [523, 68] on button "Email Outreach Sent" at bounding box center [541, 71] width 53 height 12
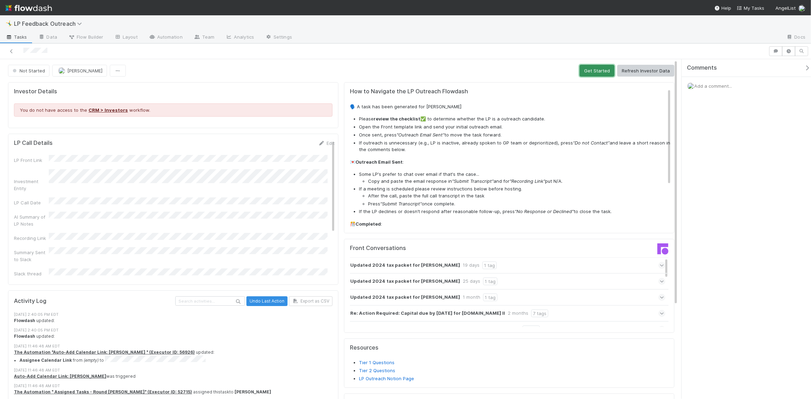
click at [597, 72] on button "Get Started" at bounding box center [596, 71] width 35 height 12
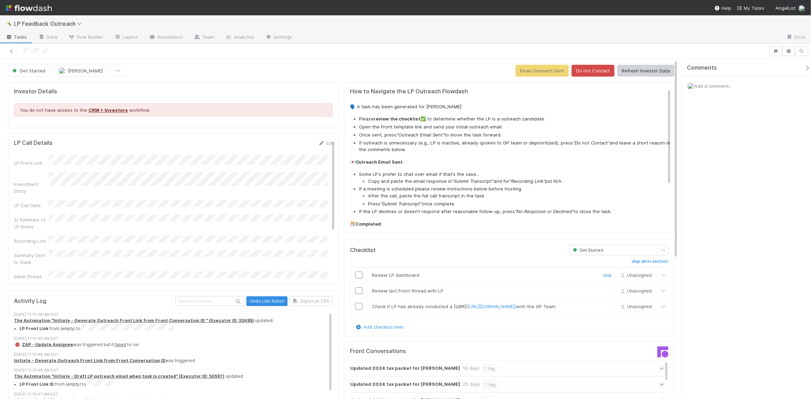
click at [357, 274] on input "checkbox" at bounding box center [358, 275] width 7 height 7
click at [357, 294] on td at bounding box center [358, 291] width 17 height 16
click at [357, 293] on input "checkbox" at bounding box center [358, 290] width 7 height 7
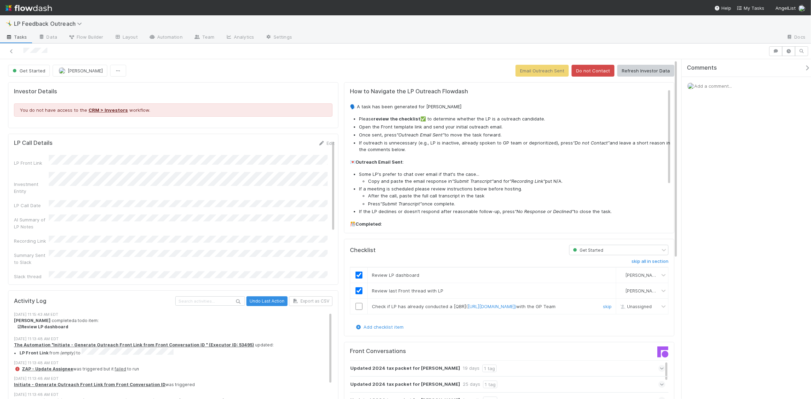
click at [357, 308] on input "checkbox" at bounding box center [358, 306] width 7 height 7
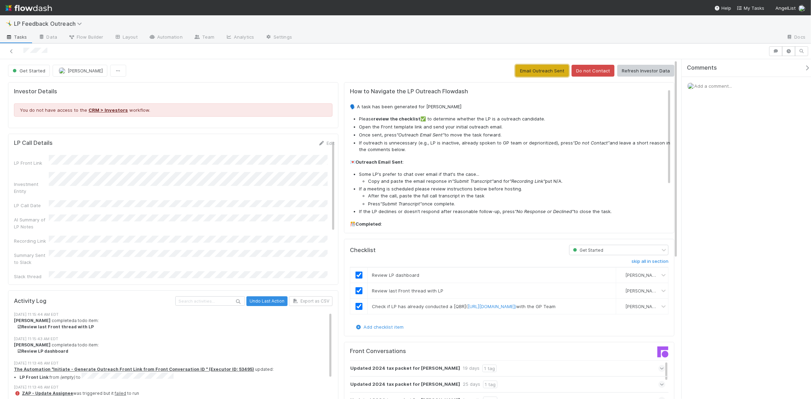
click at [542, 71] on button "Email Outreach Sent" at bounding box center [541, 71] width 53 height 12
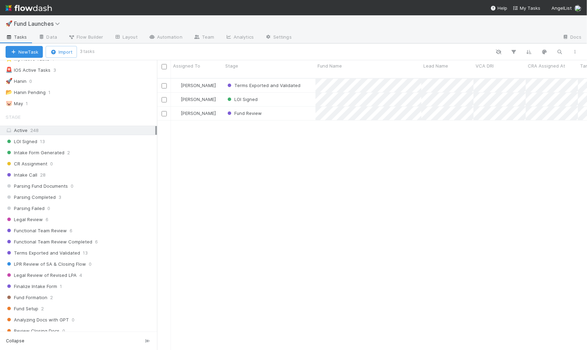
scroll to position [20, 0]
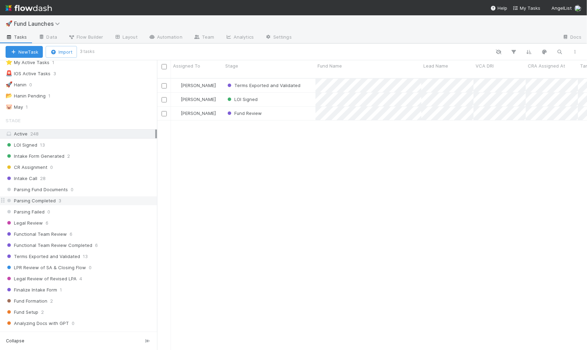
click at [99, 201] on div "Parsing Completed 3" at bounding box center [82, 200] width 152 height 9
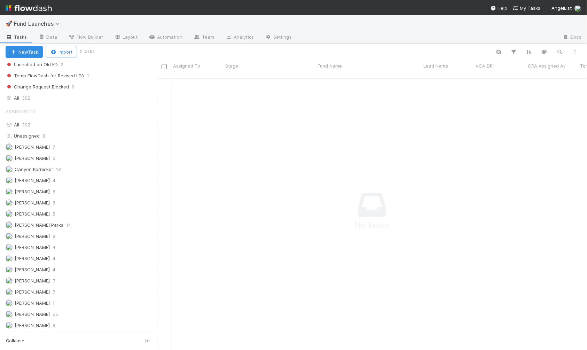
scroll to position [368, 0]
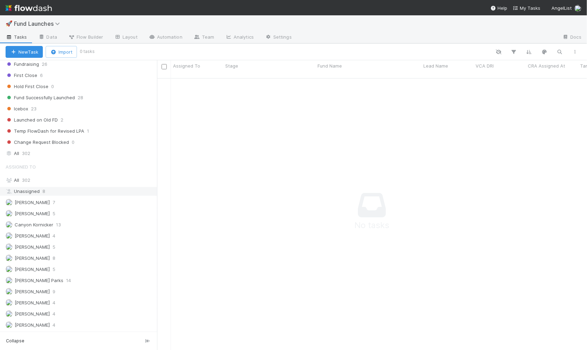
click at [65, 187] on div "Unassigned 8" at bounding box center [81, 191] width 150 height 9
click at [63, 177] on div "All 302" at bounding box center [81, 180] width 150 height 9
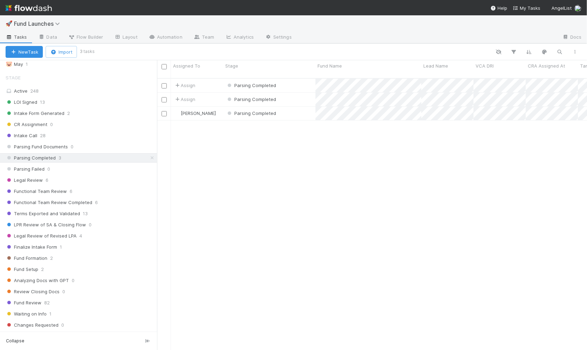
scroll to position [272, 425]
click at [71, 170] on div "Parsing Failed 0" at bounding box center [82, 169] width 152 height 9
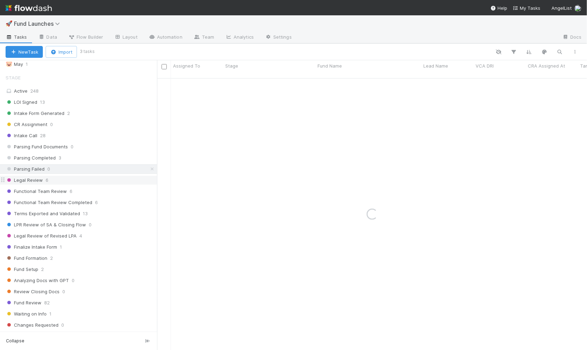
click at [70, 179] on div "Legal Review 6" at bounding box center [82, 180] width 152 height 9
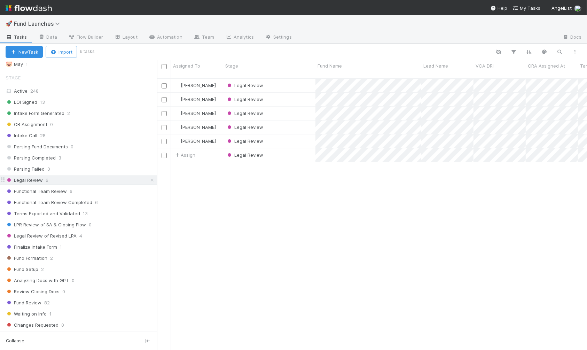
scroll to position [272, 425]
click at [95, 233] on div "Legal Review of Revised LPA 4" at bounding box center [82, 236] width 152 height 9
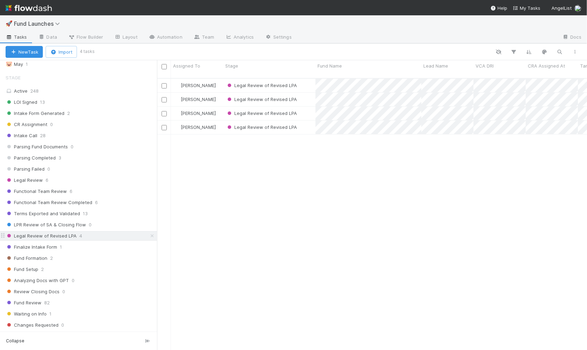
scroll to position [272, 425]
click at [94, 243] on div "Finalize Intake Form 1" at bounding box center [82, 247] width 152 height 9
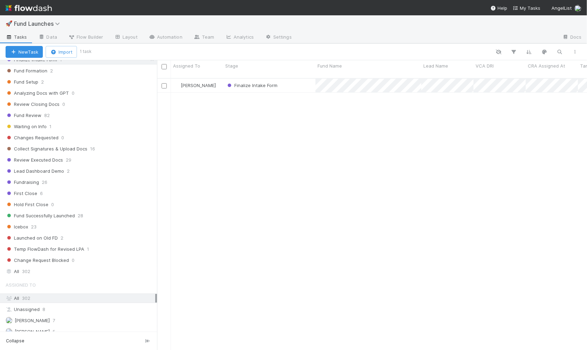
scroll to position [254, 0]
